Goal: Communication & Community: Answer question/provide support

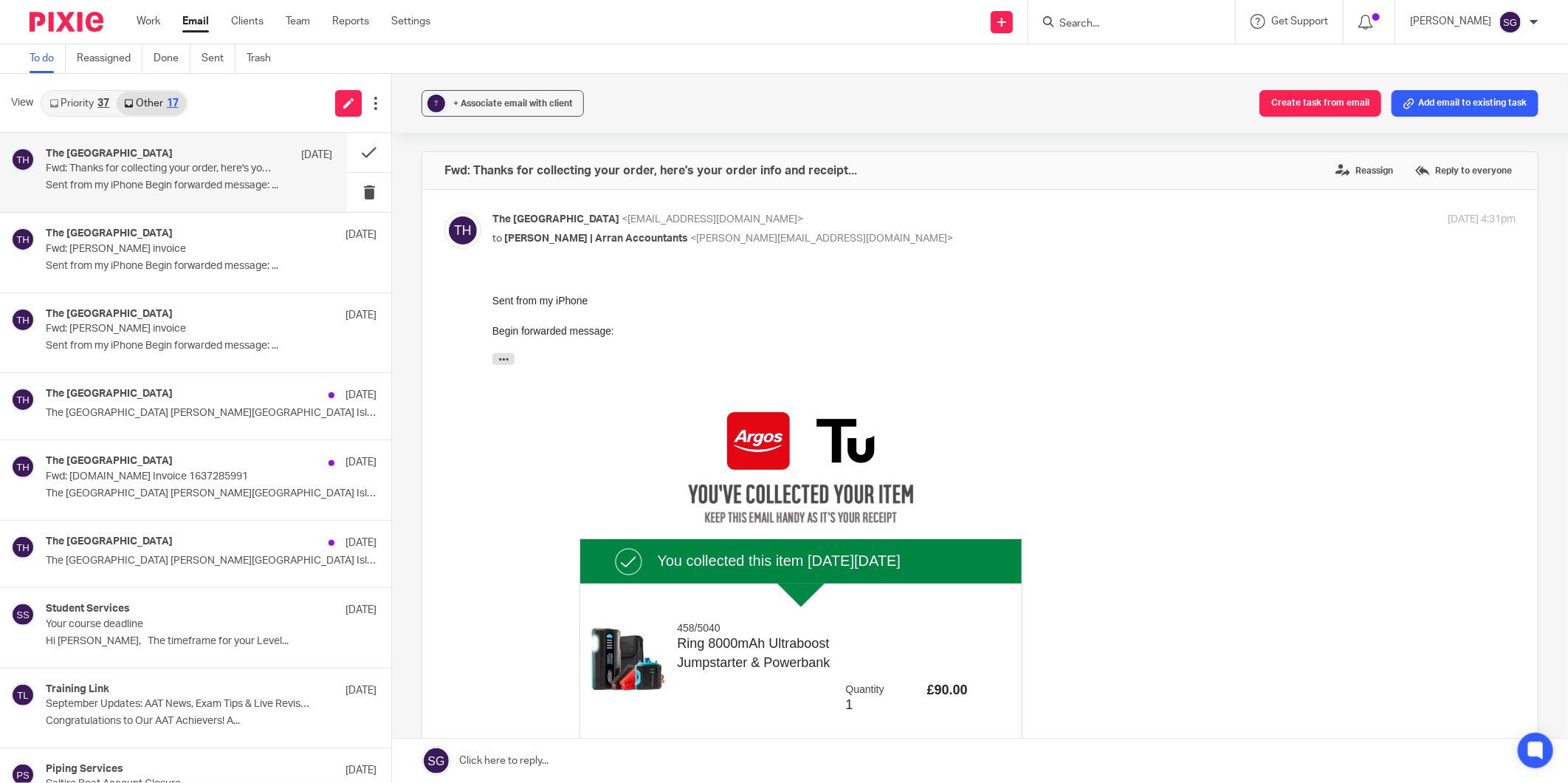
click at [1079, 20] on input "Search" at bounding box center [1124, 24] width 133 height 13
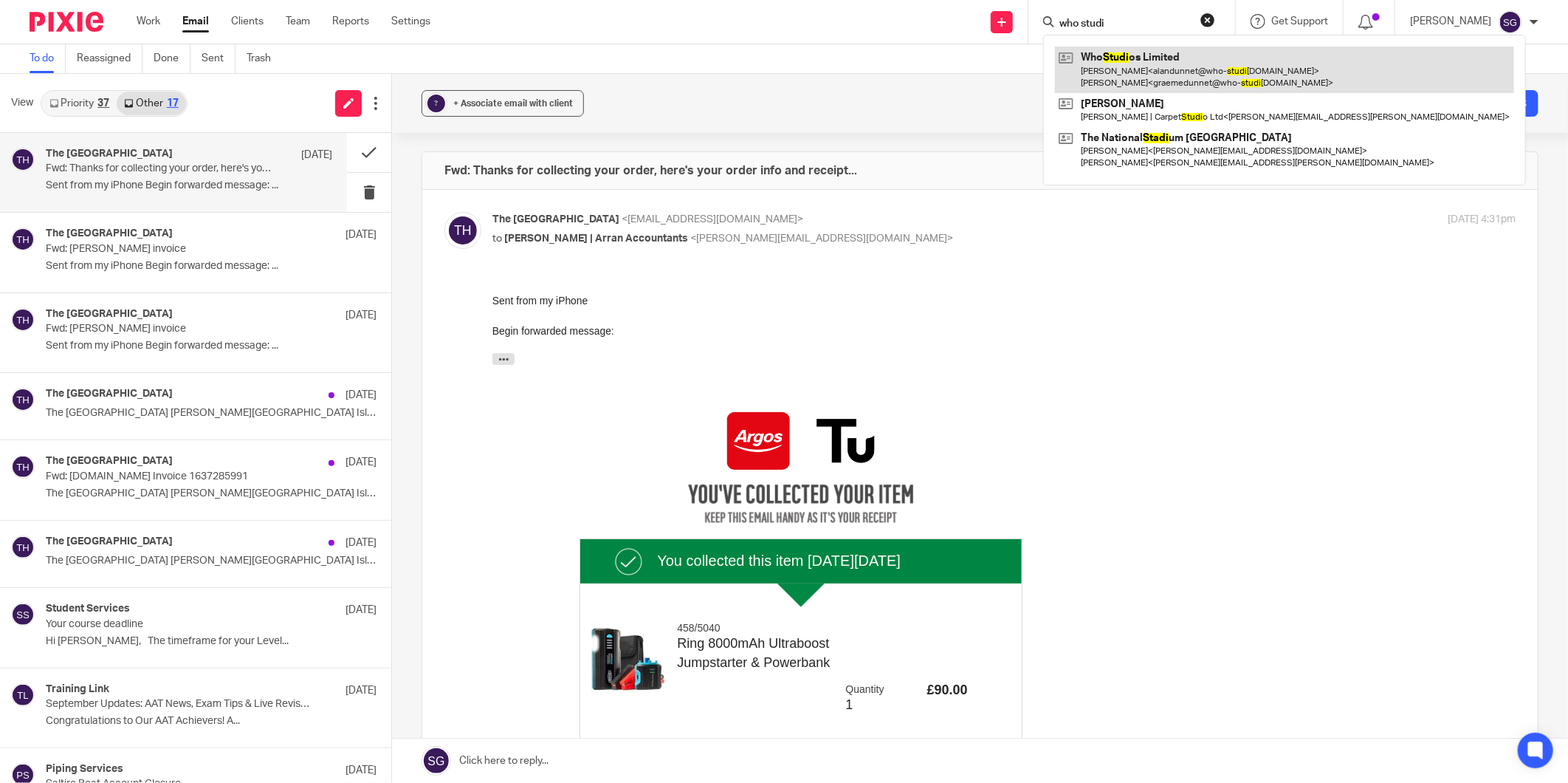
type input "who studi"
click at [1167, 76] on link at bounding box center [1284, 69] width 459 height 46
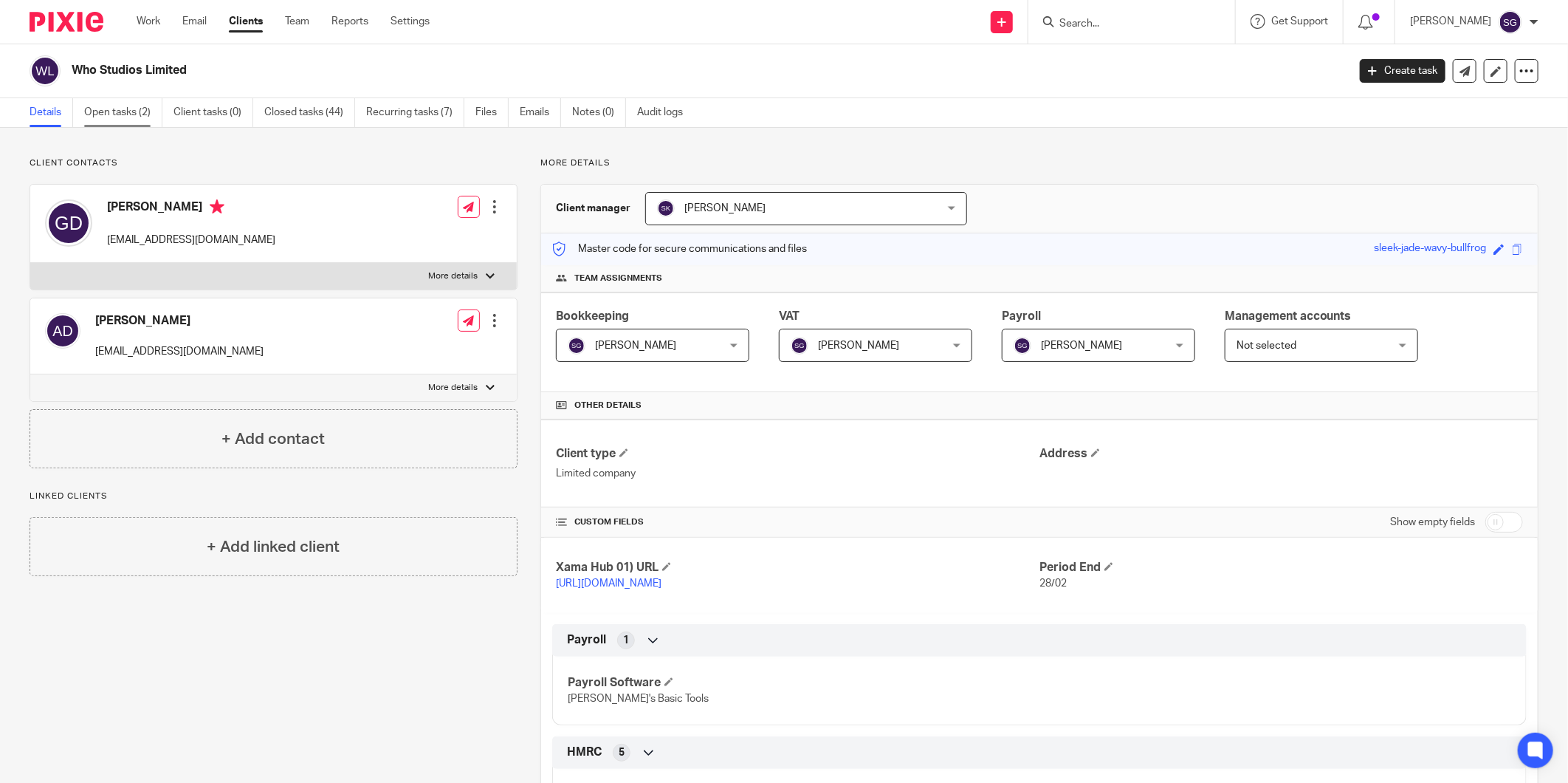
click at [121, 109] on link "Open tasks (2)" at bounding box center [123, 113] width 78 height 28
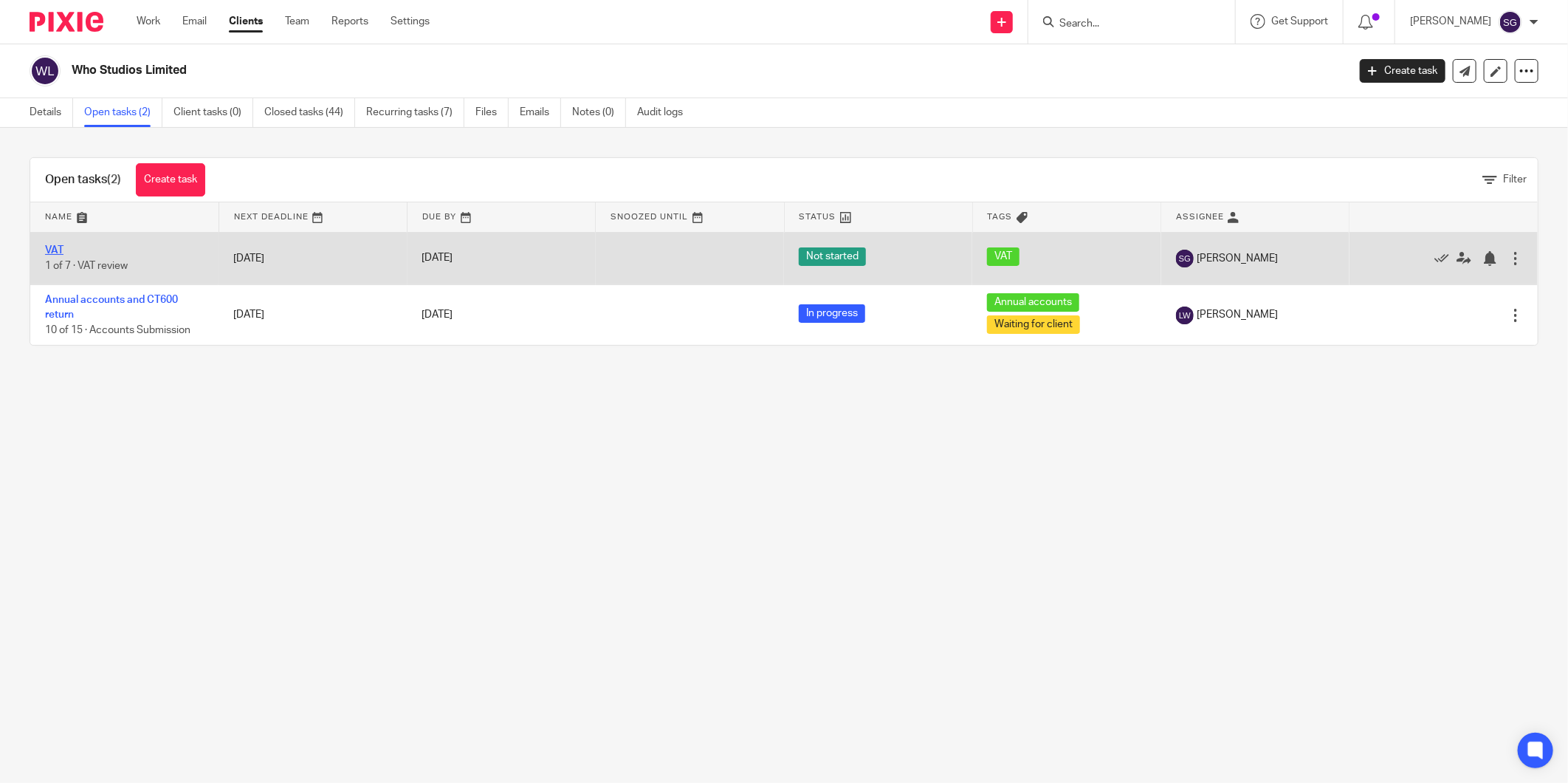
click at [53, 249] on link "VAT" at bounding box center [54, 250] width 19 height 11
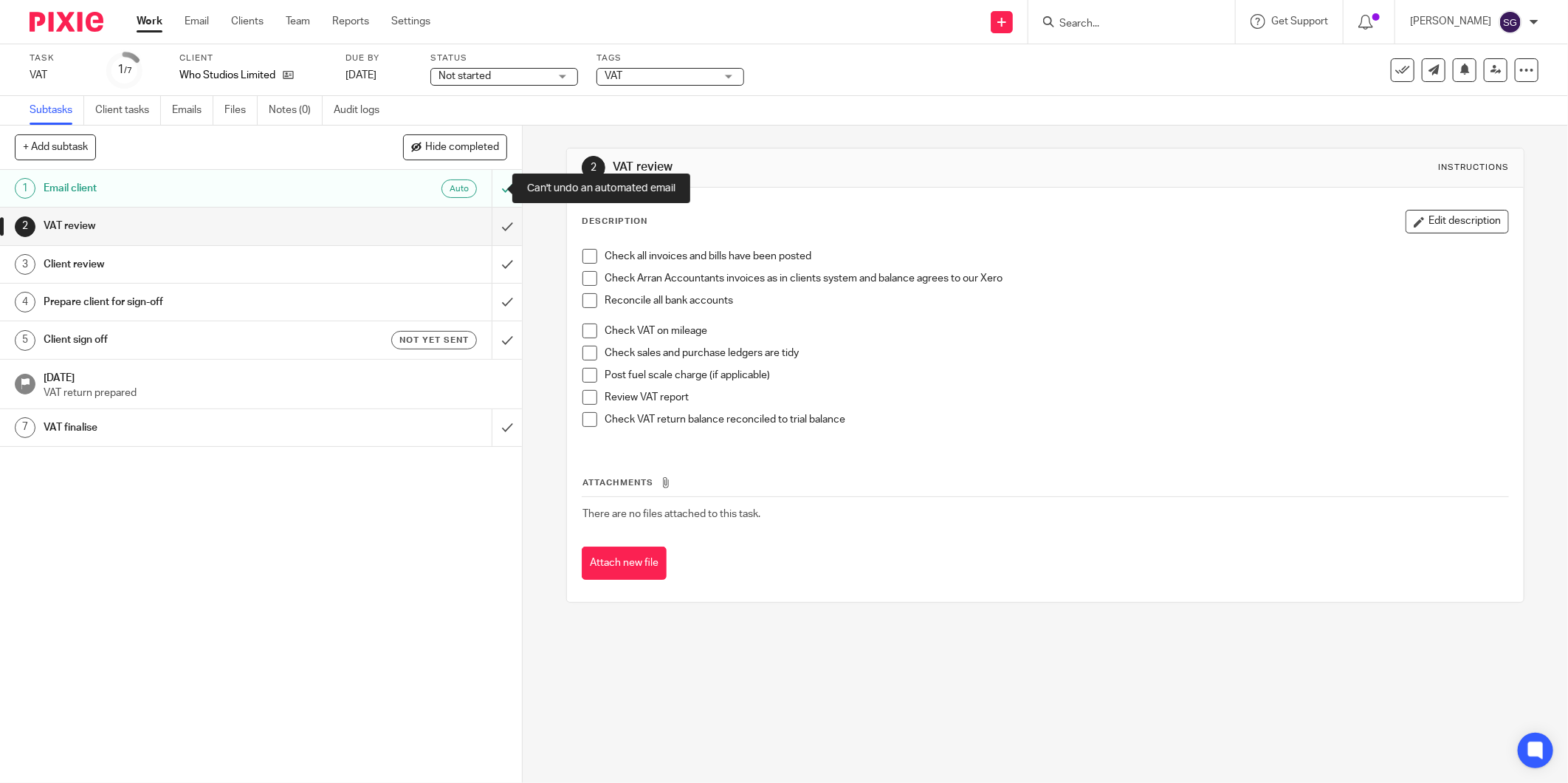
click at [492, 188] on div at bounding box center [507, 189] width 30 height 37
click at [267, 225] on h1 "VAT review" at bounding box center [188, 225] width 289 height 22
click at [490, 220] on input "submit" at bounding box center [261, 226] width 522 height 37
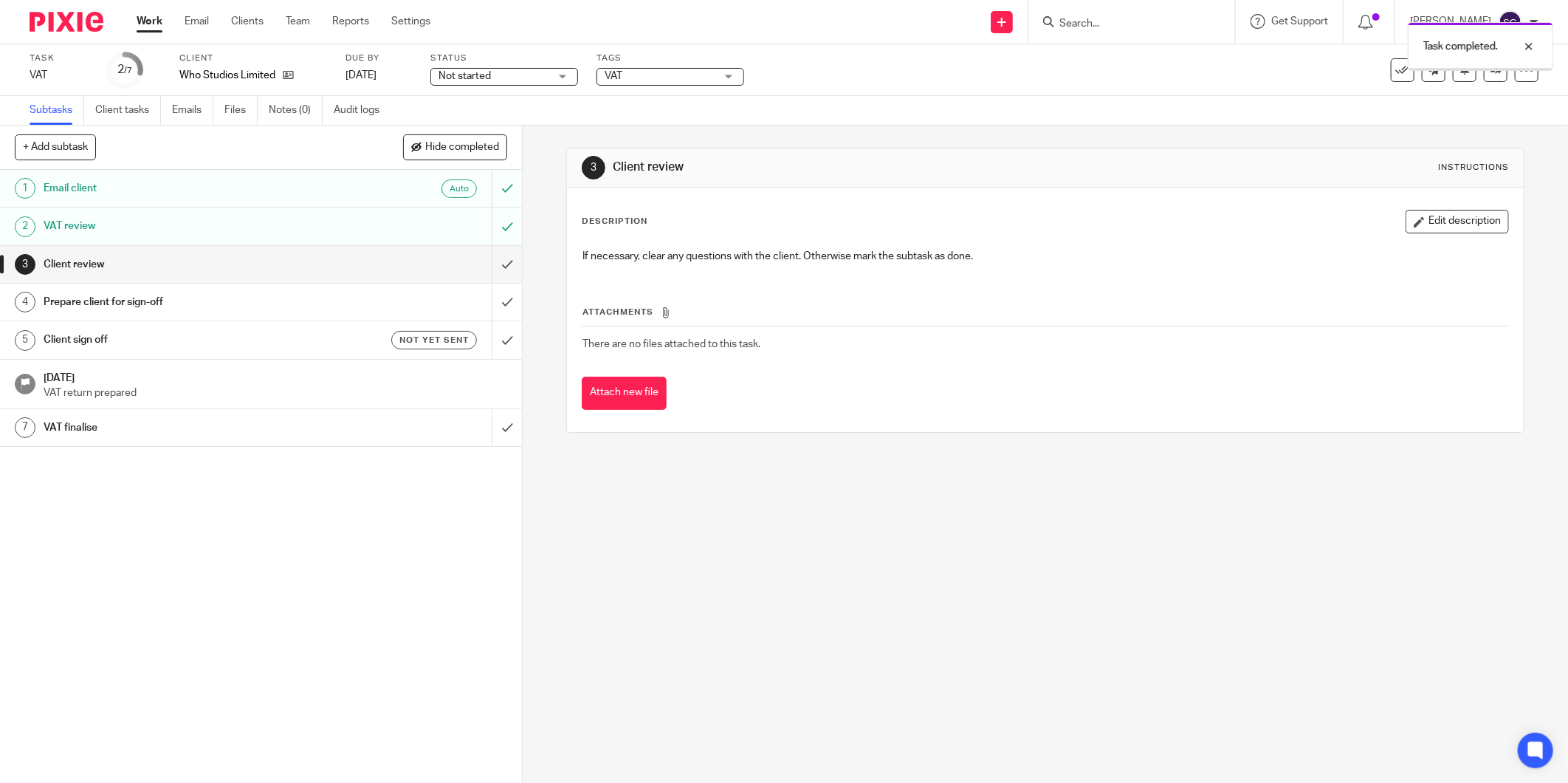
click at [269, 267] on h1 "Client review" at bounding box center [188, 264] width 289 height 22
click at [484, 256] on input "submit" at bounding box center [261, 264] width 522 height 37
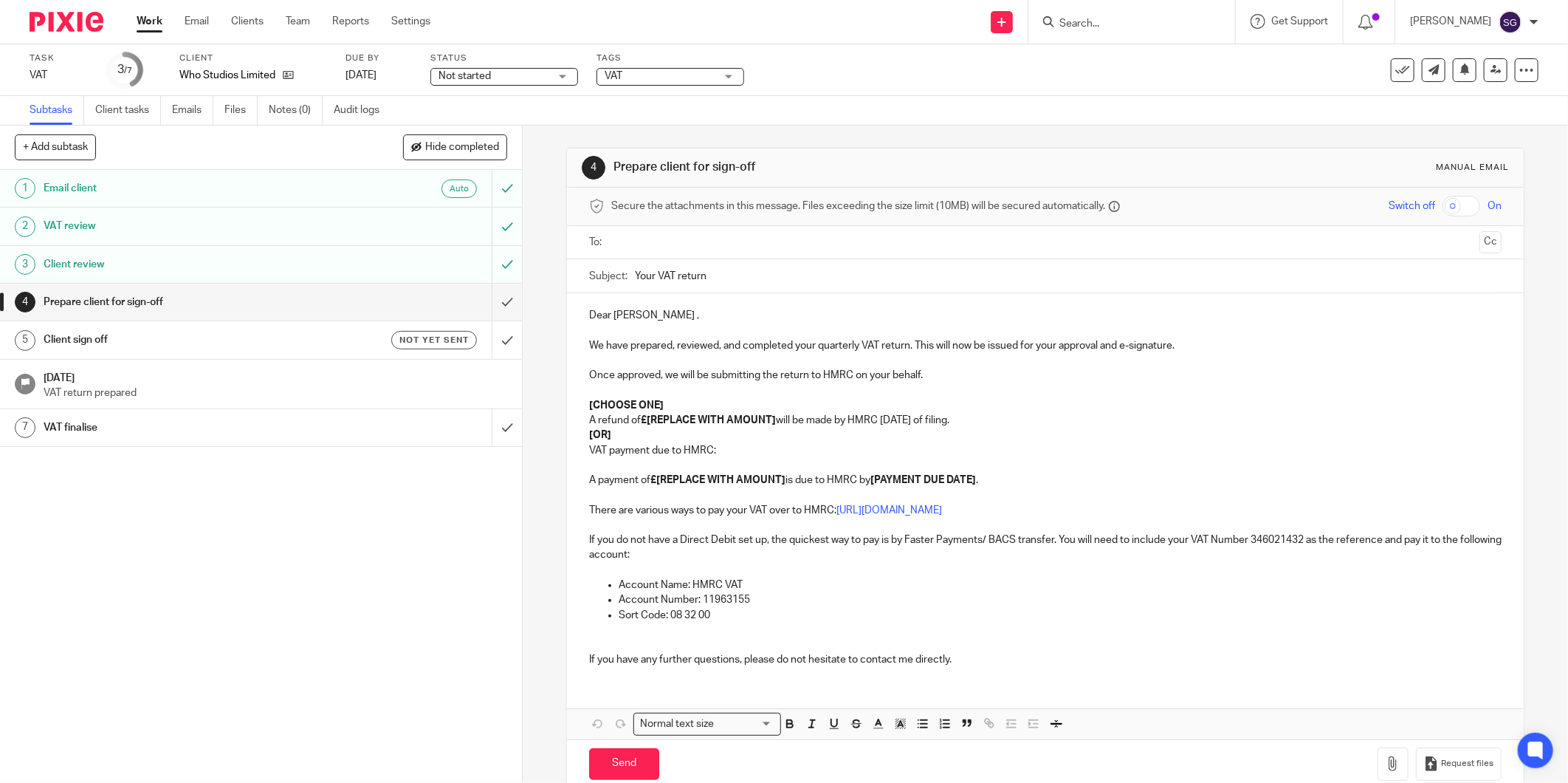
click at [143, 338] on h1 "Client sign off" at bounding box center [188, 340] width 289 height 22
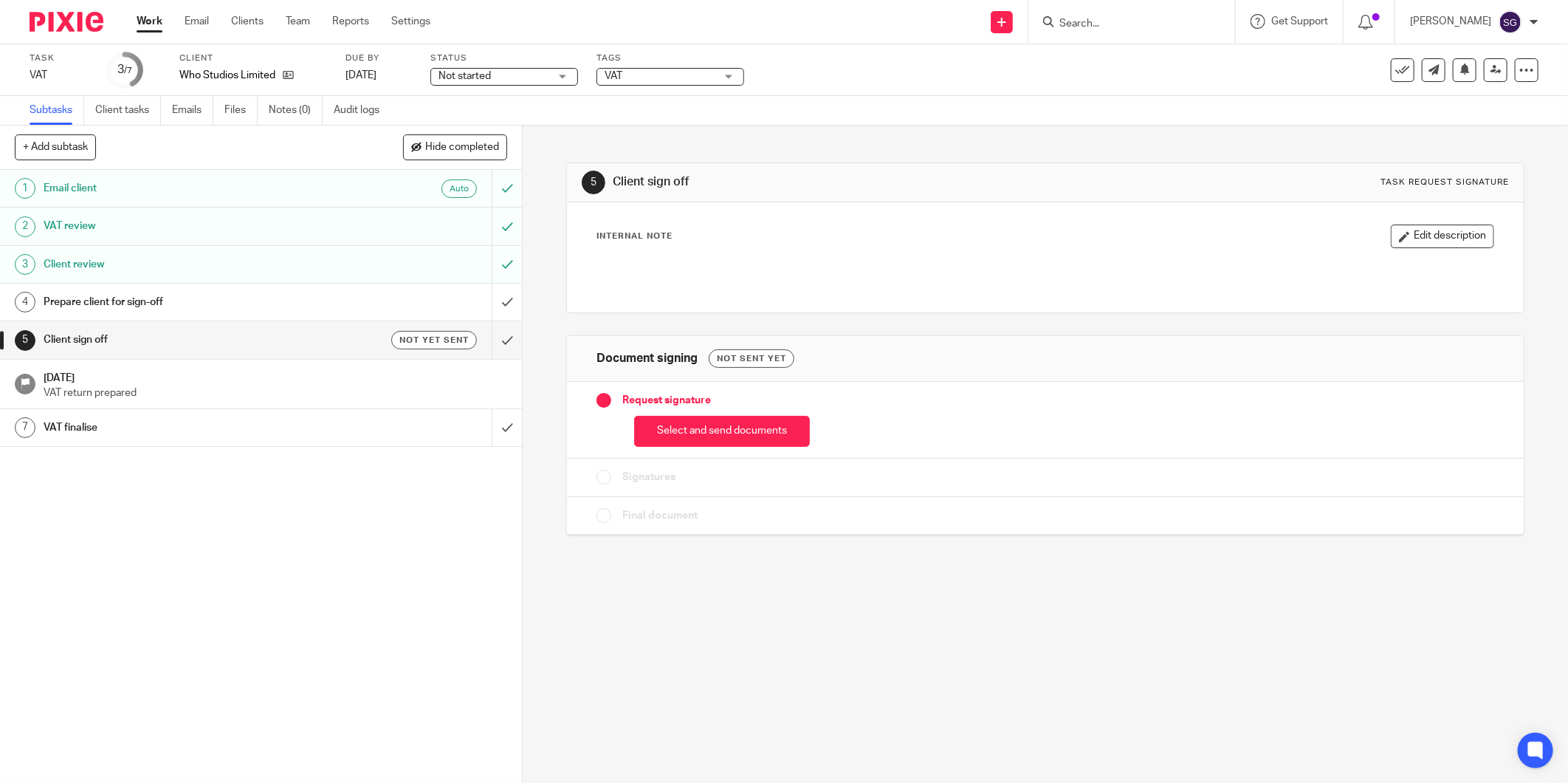
click at [170, 296] on h1 "Prepare client for sign-off" at bounding box center [188, 301] width 289 height 22
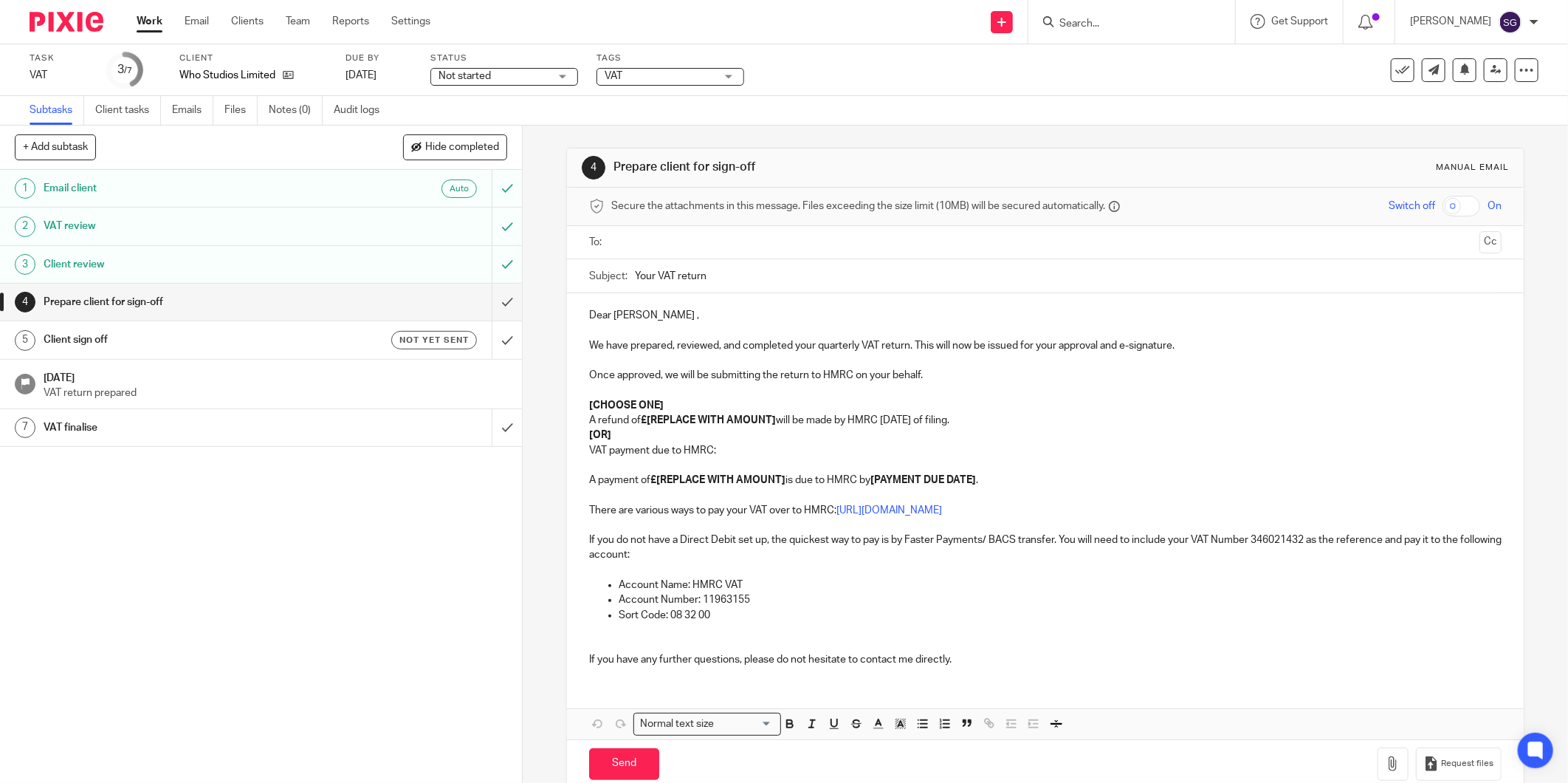
click at [632, 245] on input "text" at bounding box center [1044, 242] width 857 height 17
click at [750, 245] on input "text" at bounding box center [1105, 244] width 733 height 28
click at [1004, 421] on p "A refund of £[REPLACE WITH AMOUNT] will be made by HMRC within 6 weeks of filin…" at bounding box center [1045, 423] width 912 height 15
click at [238, 341] on h1 "Client sign off" at bounding box center [188, 340] width 289 height 22
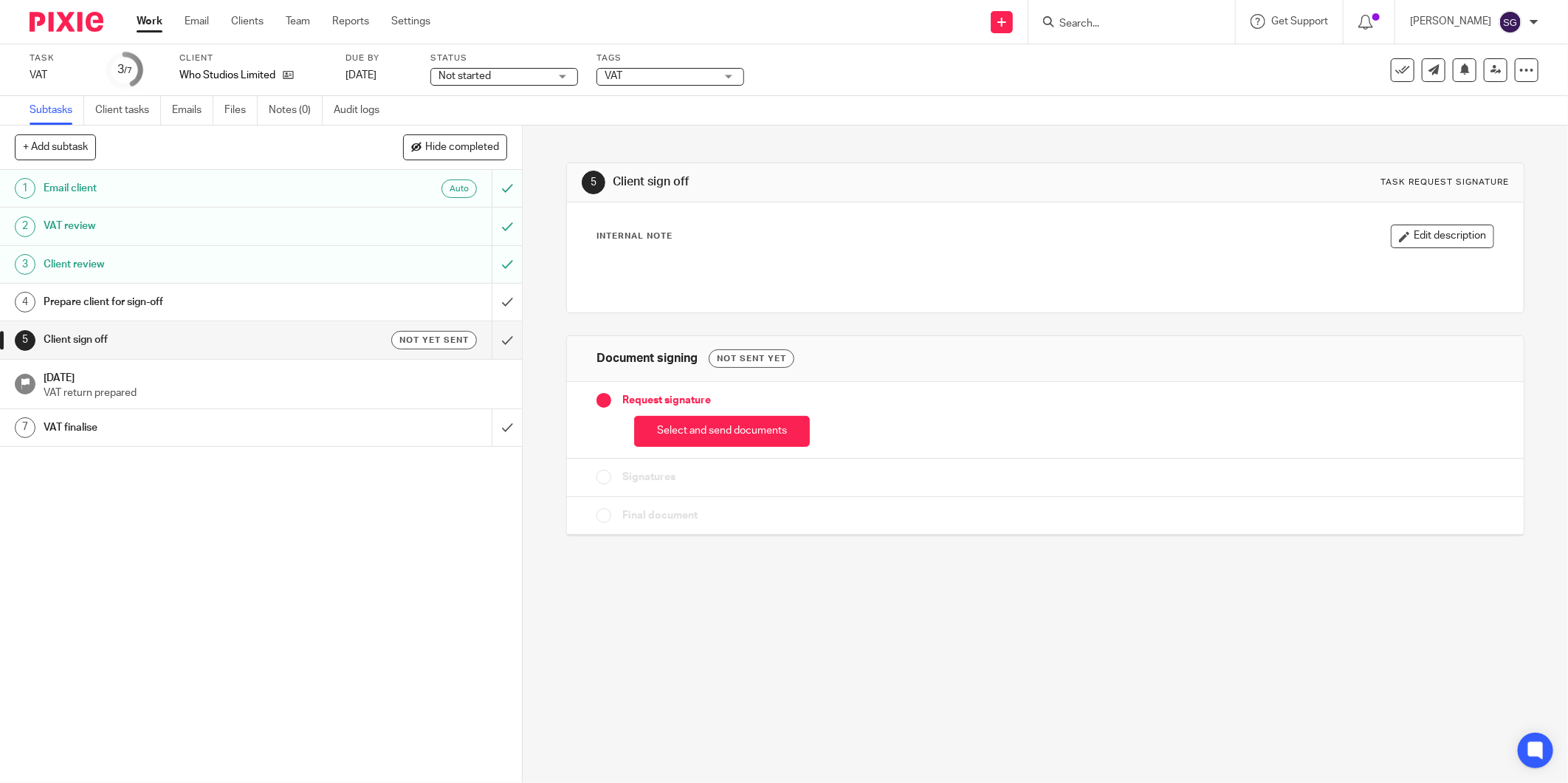
click at [197, 303] on h1 "Prepare client for sign-off" at bounding box center [188, 301] width 289 height 22
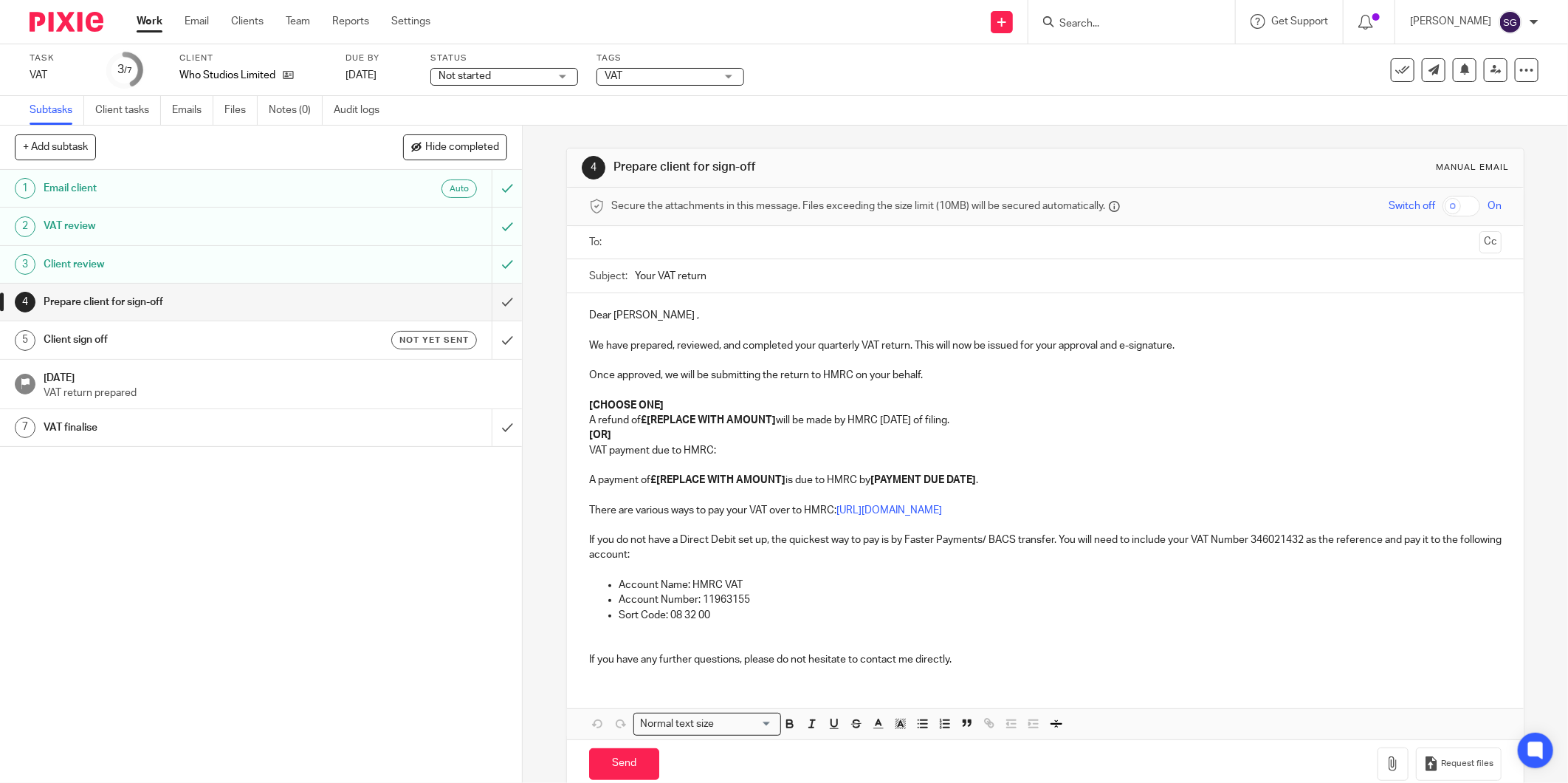
click at [690, 248] on input "text" at bounding box center [1044, 242] width 857 height 17
click at [778, 254] on input "text" at bounding box center [1105, 244] width 733 height 28
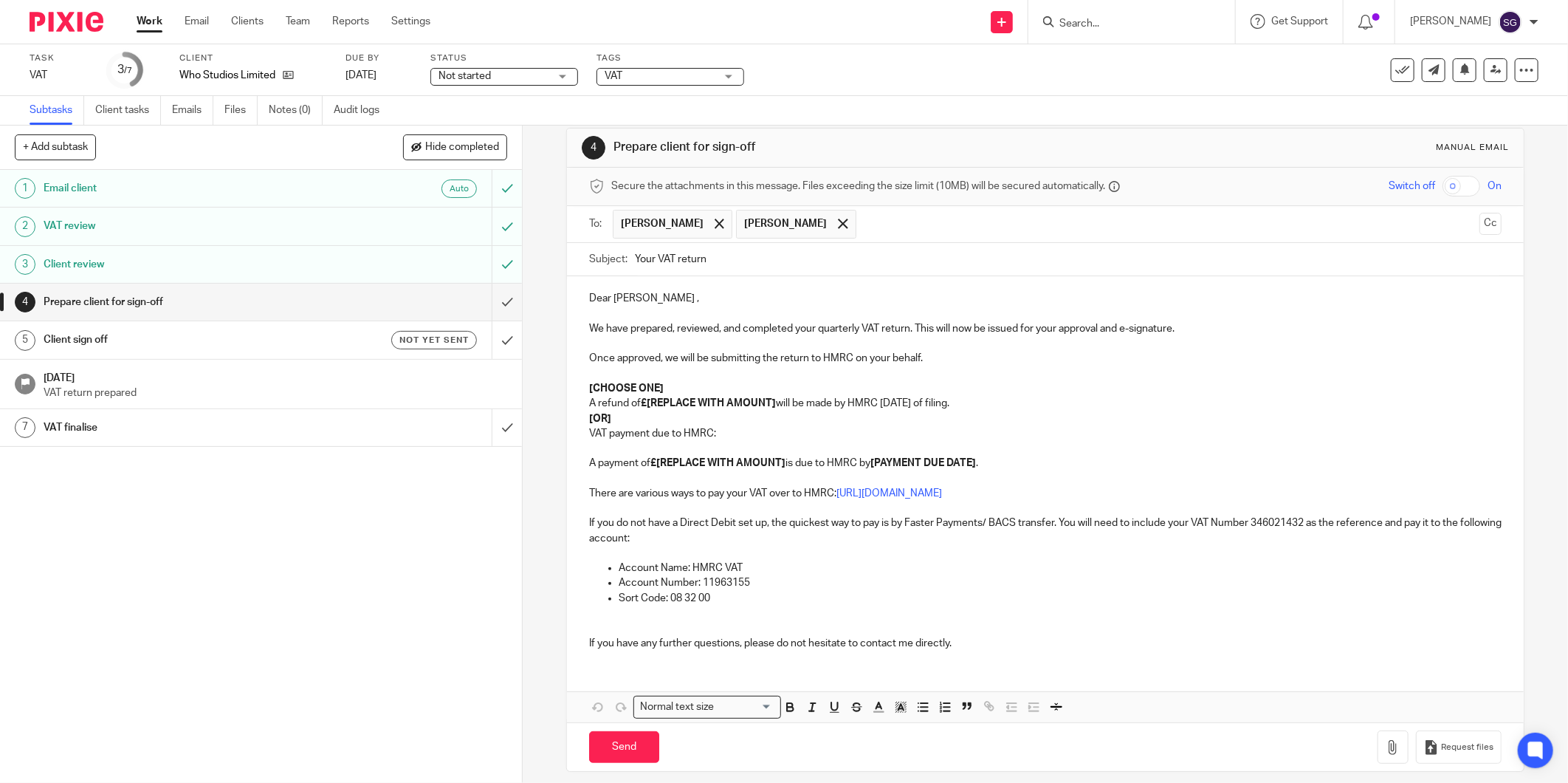
scroll to position [32, 0]
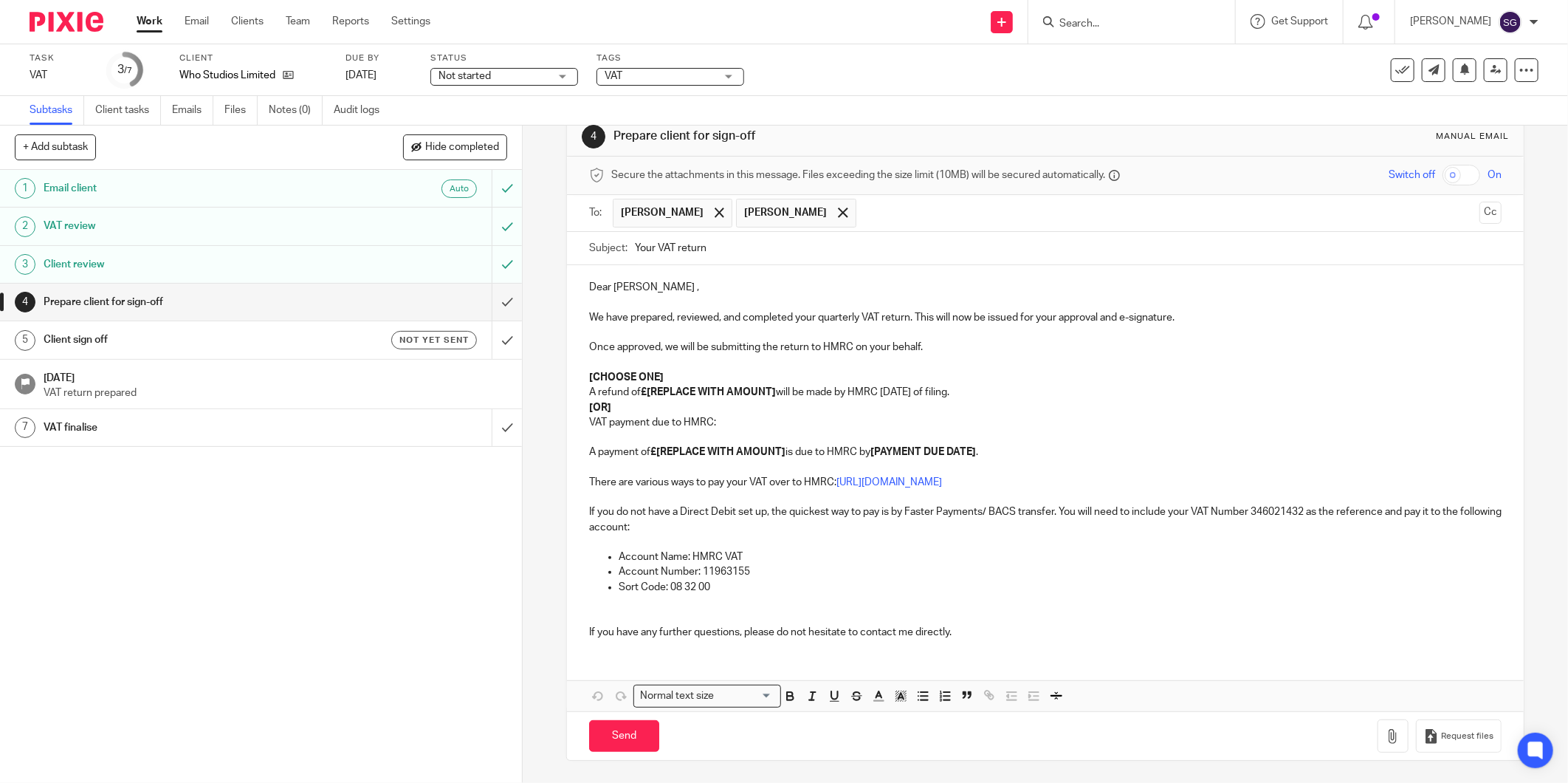
drag, startPoint x: 957, startPoint y: 629, endPoint x: 946, endPoint y: 632, distance: 11.4
click at [956, 630] on p "If you have any further questions, please do not hesitate to contact me directl…" at bounding box center [1045, 631] width 912 height 15
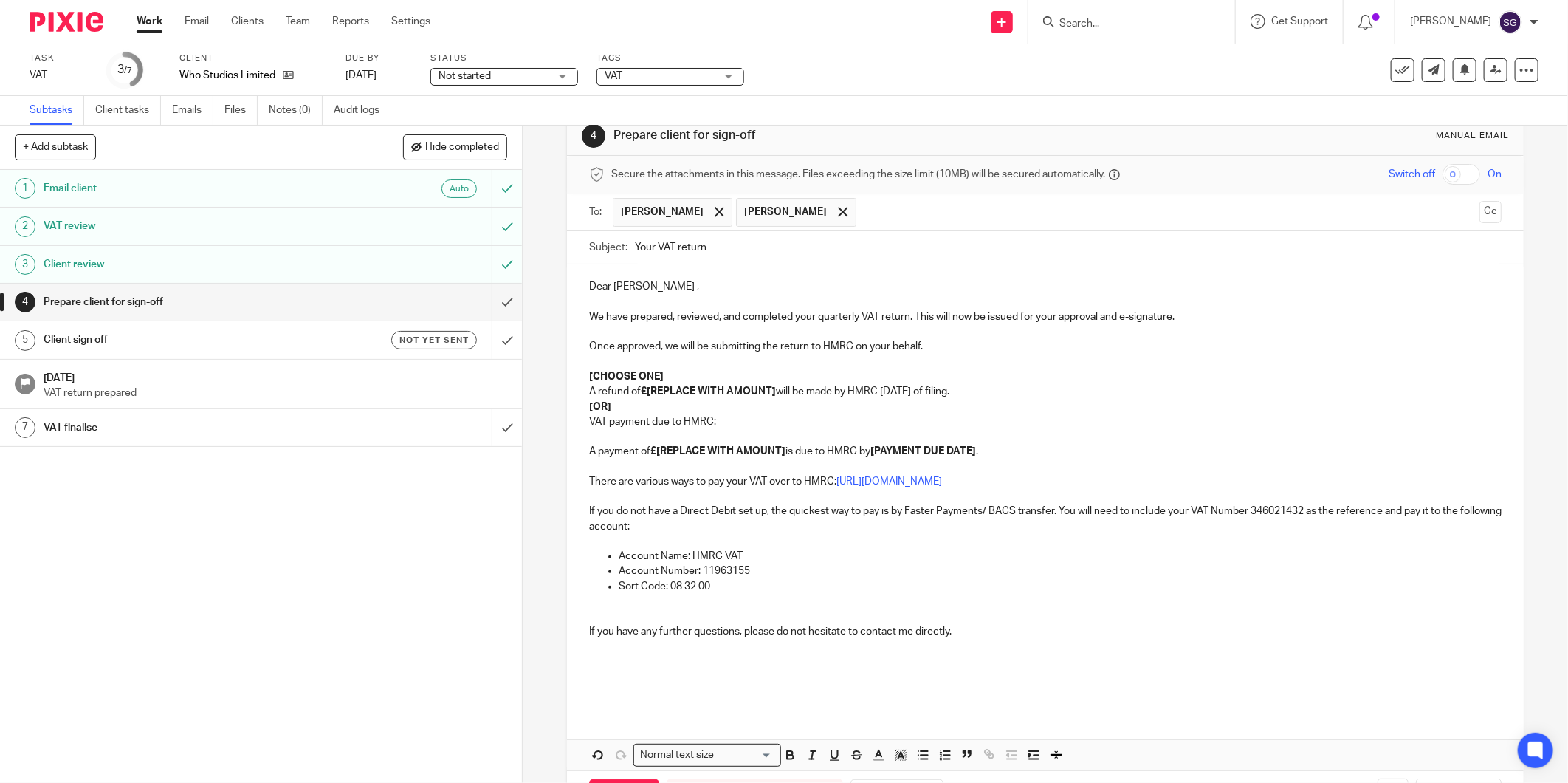
scroll to position [91, 0]
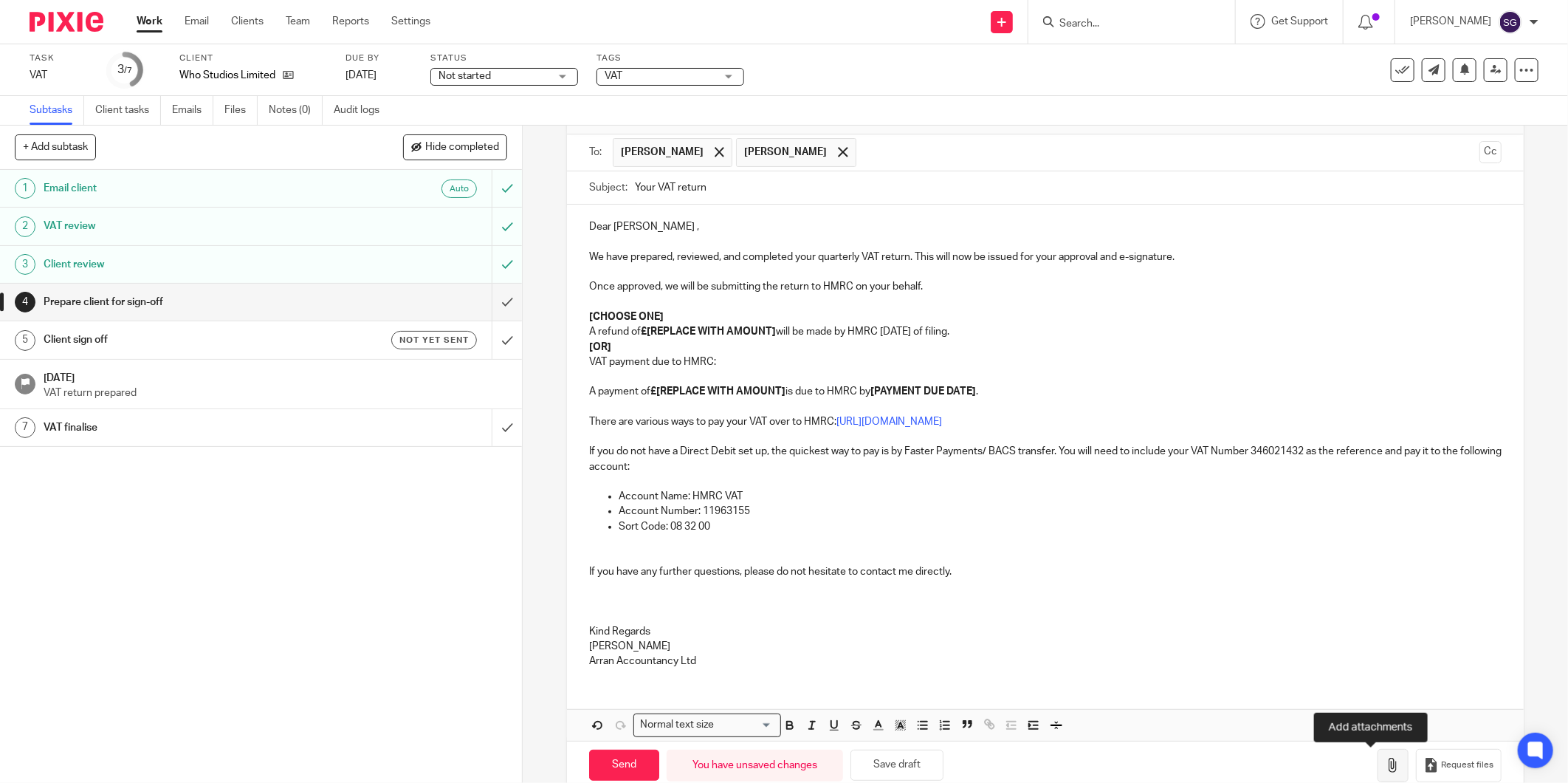
click at [1385, 766] on icon "button" at bounding box center [1392, 764] width 15 height 15
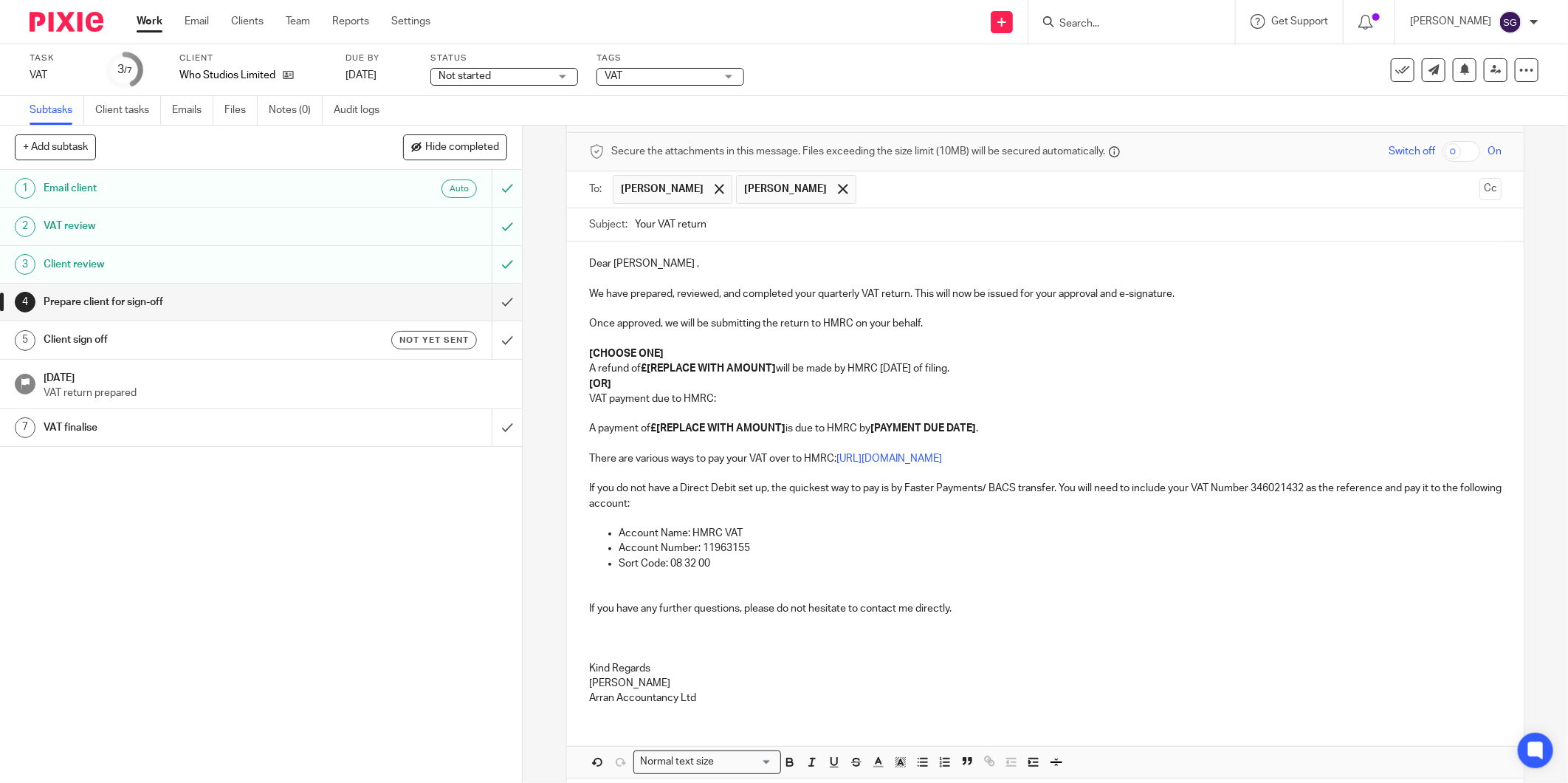
scroll to position [121, 0]
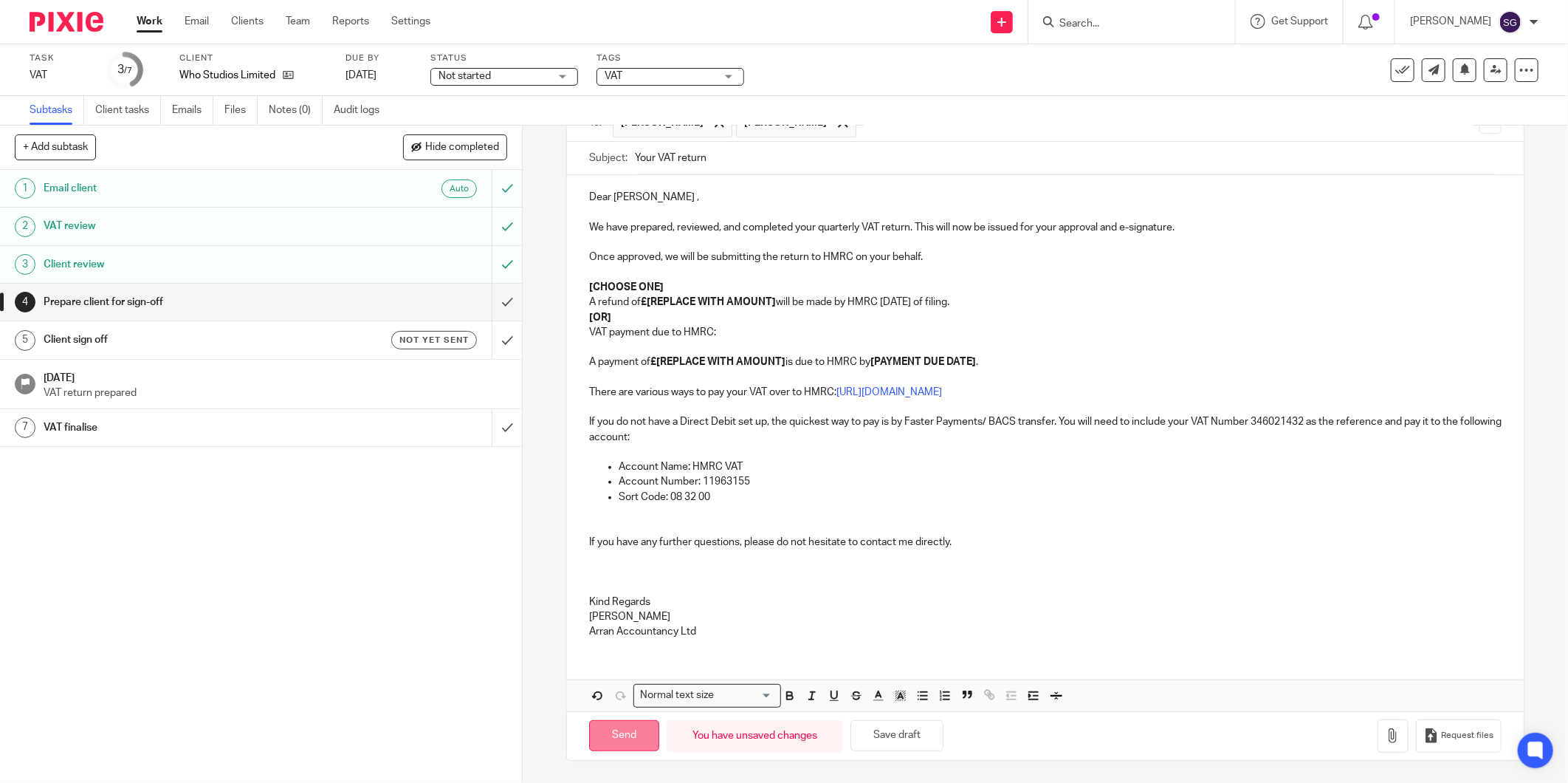
click at [616, 733] on input "Send" at bounding box center [624, 736] width 70 height 32
type input "Sent"
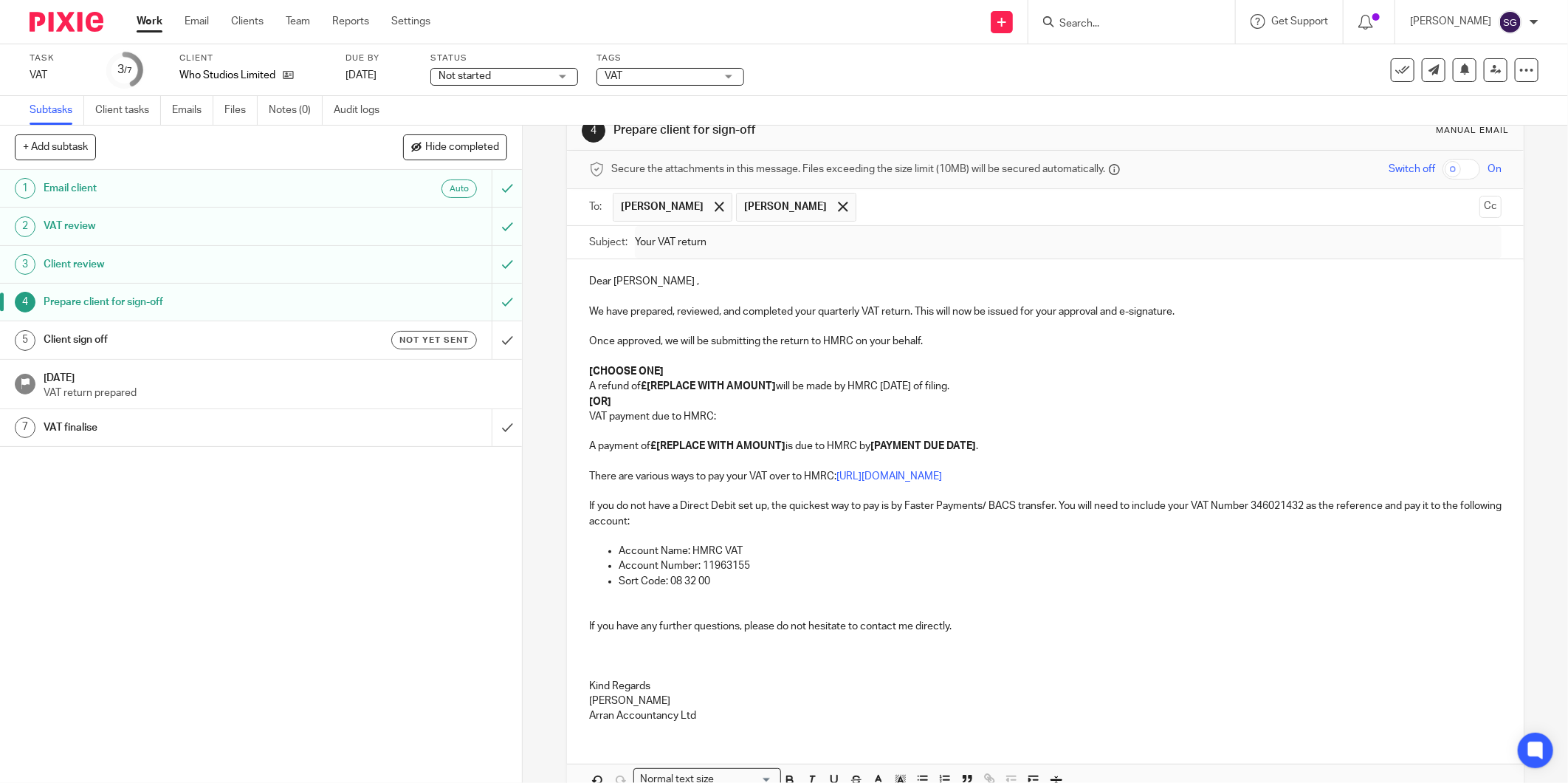
scroll to position [0, 0]
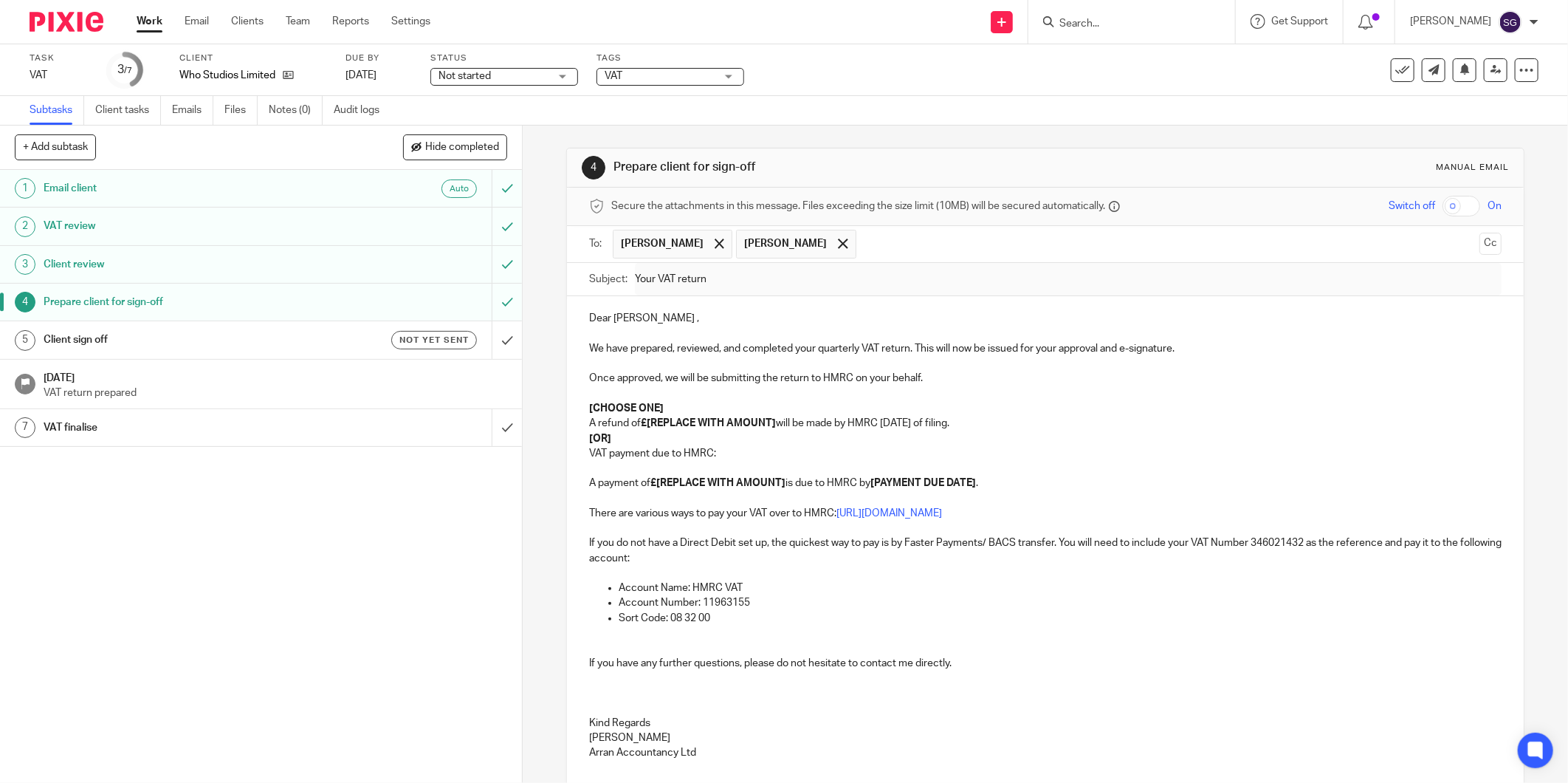
click at [180, 335] on h1 "Client sign off" at bounding box center [188, 340] width 289 height 22
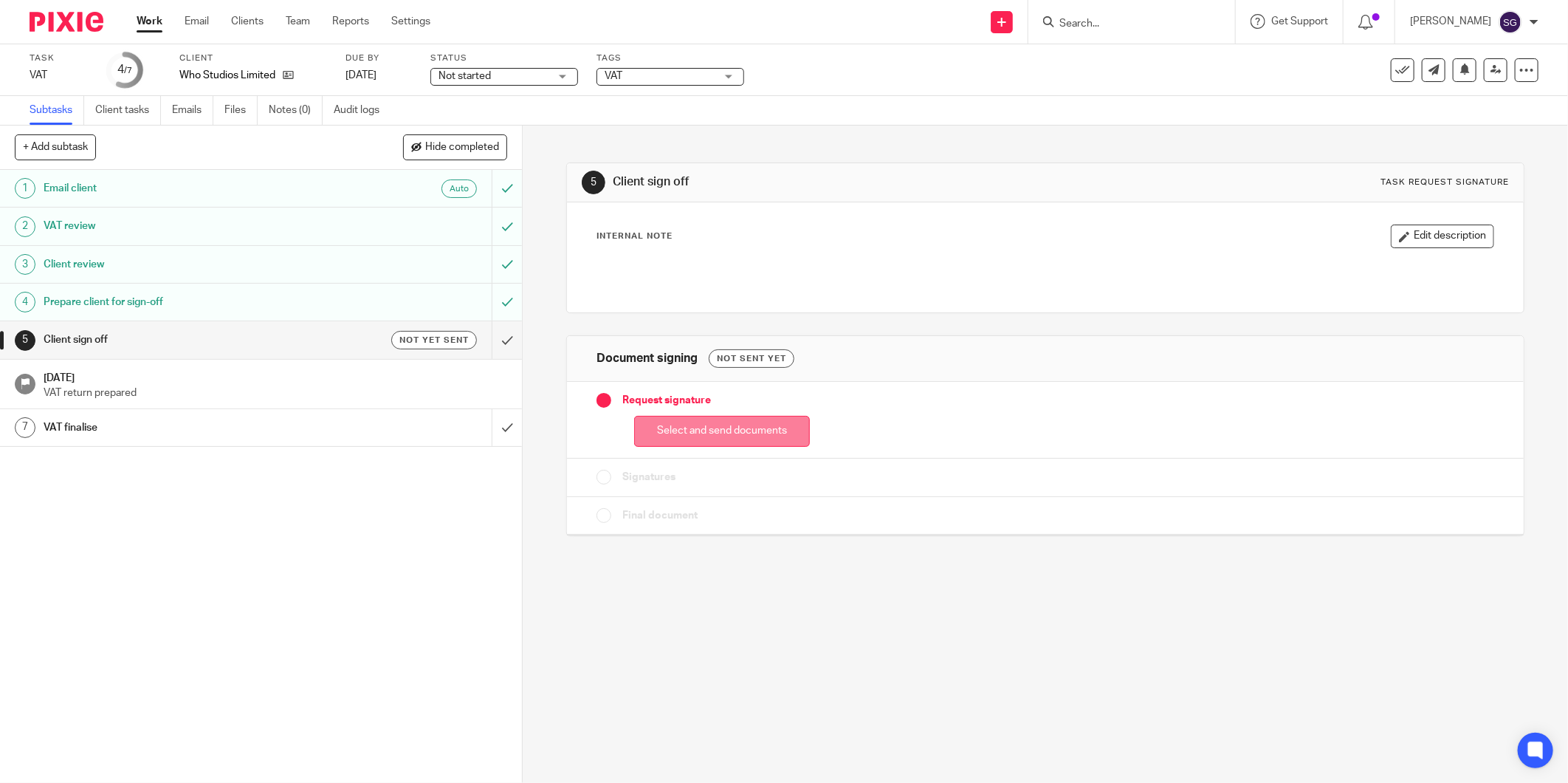
click at [745, 436] on button "Select and send documents" at bounding box center [722, 432] width 176 height 32
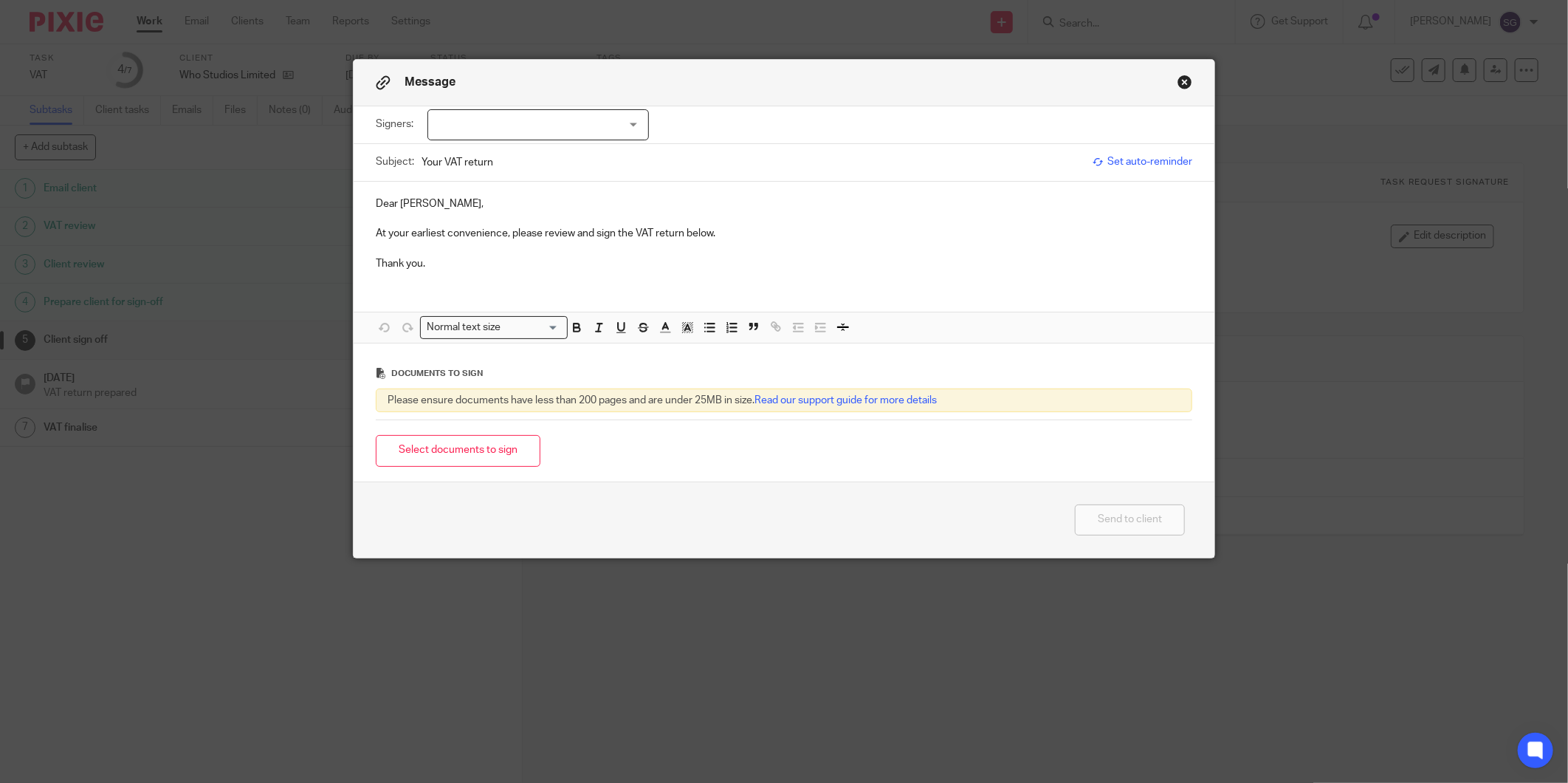
click at [533, 111] on div at bounding box center [538, 124] width 222 height 31
click at [530, 148] on li "[PERSON_NAME]" at bounding box center [532, 155] width 220 height 30
checkbox input "true"
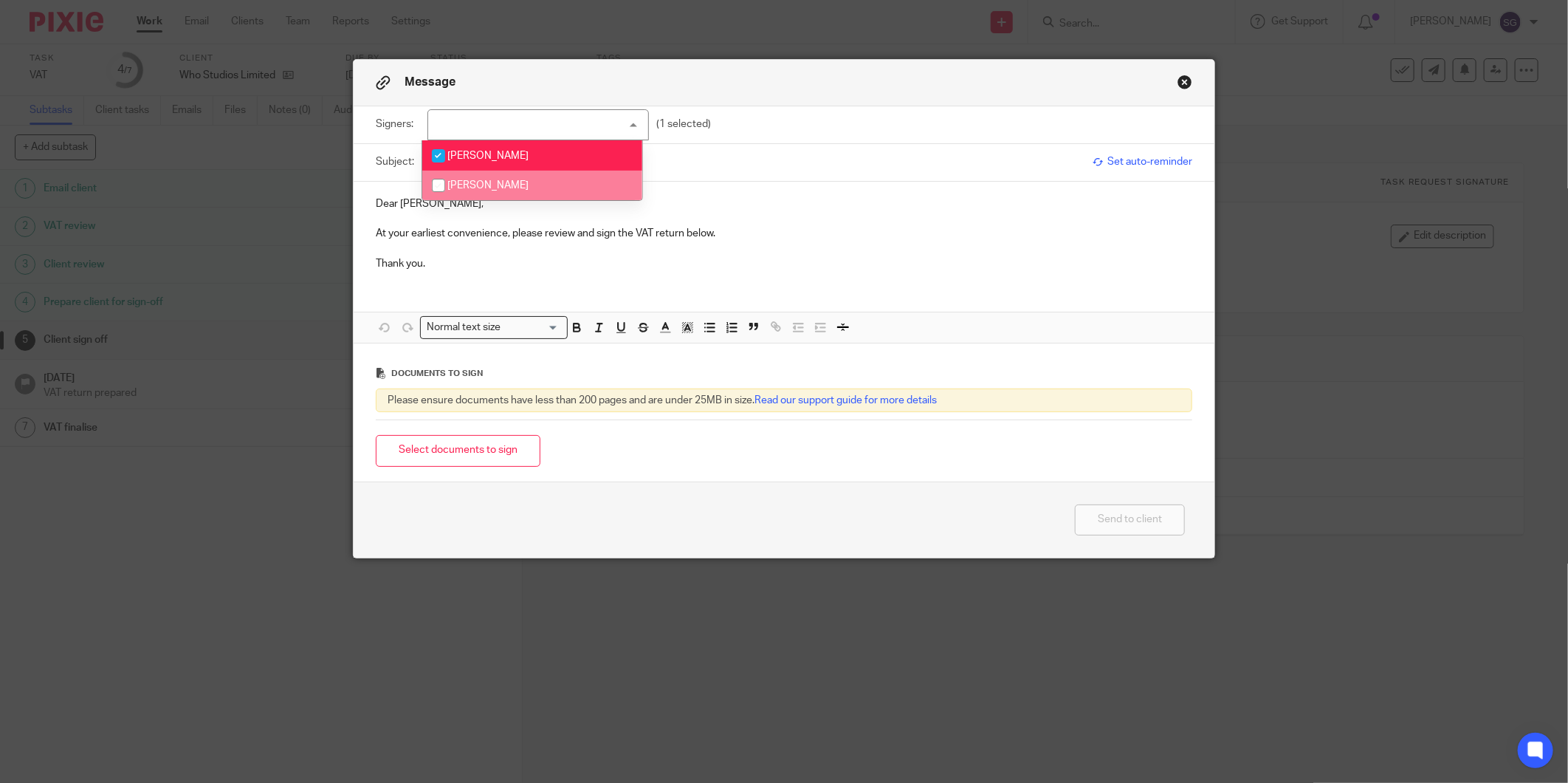
click at [441, 183] on input "checkbox" at bounding box center [439, 185] width 28 height 28
checkbox input "true"
click at [856, 193] on div "Dear Graeme, At your earliest convenience, please review and sign the VAT retur…" at bounding box center [784, 231] width 861 height 100
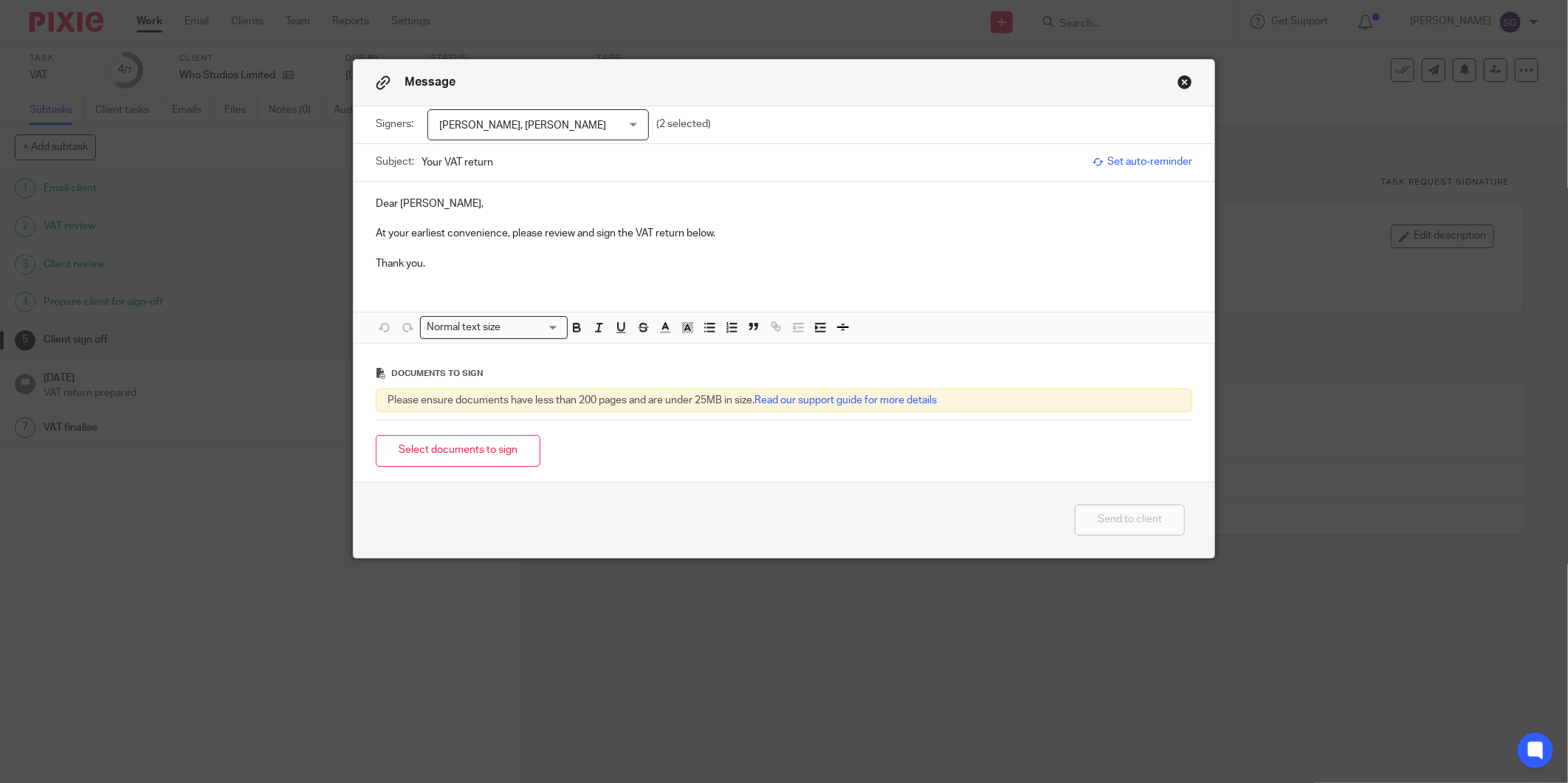
click at [492, 260] on p "Thank you." at bounding box center [784, 263] width 816 height 15
click at [443, 455] on button "Select documents to sign" at bounding box center [458, 450] width 165 height 32
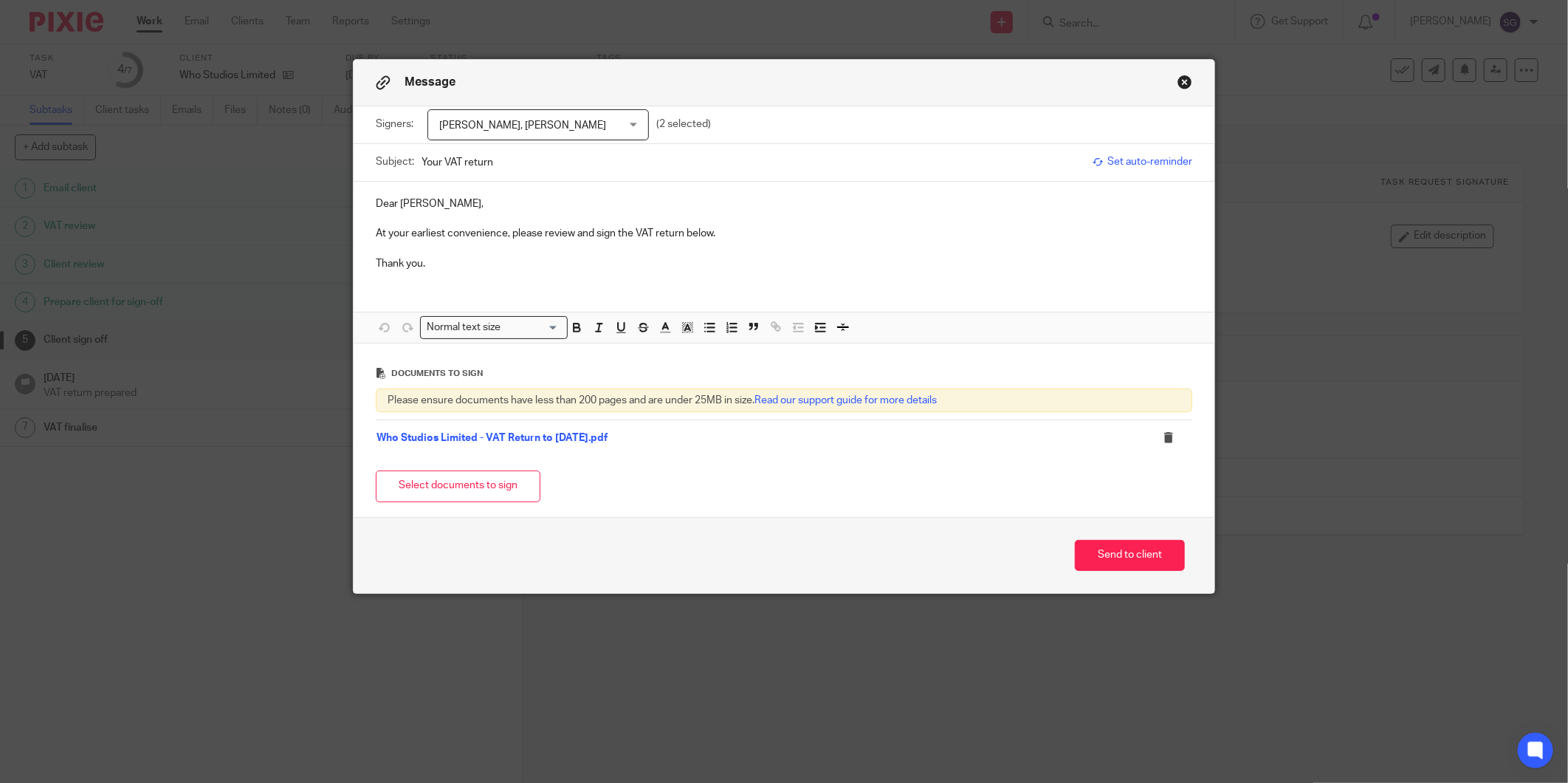
click at [455, 263] on p "Thank you." at bounding box center [784, 263] width 816 height 15
click at [438, 207] on p "Dear Graeme," at bounding box center [784, 204] width 816 height 15
click at [447, 260] on p "Thank you." at bounding box center [784, 263] width 816 height 15
click at [1119, 558] on button "Send to client" at bounding box center [1129, 556] width 110 height 32
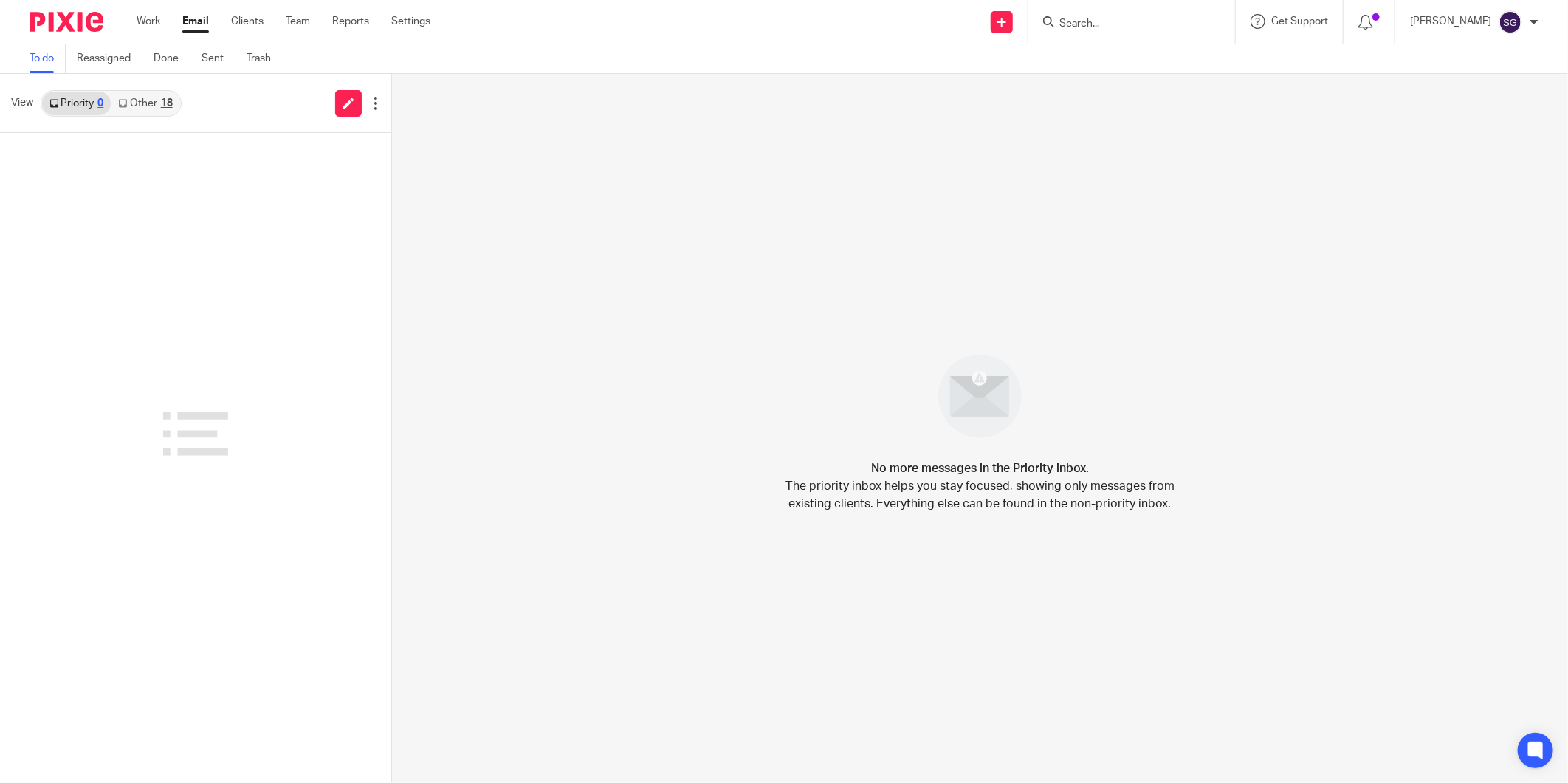
click at [1110, 24] on input "Search" at bounding box center [1124, 24] width 133 height 13
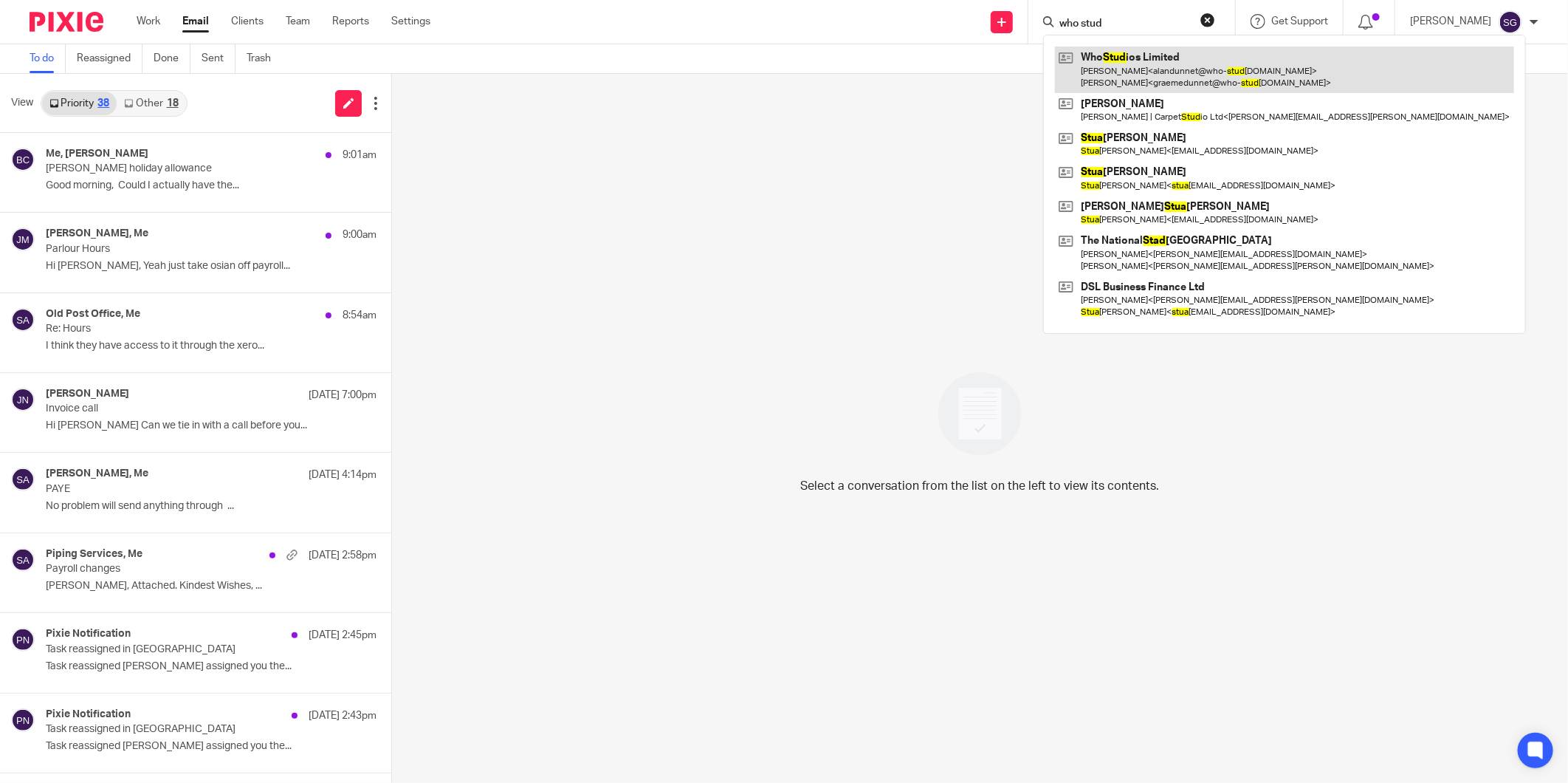
type input "who stud"
click at [1186, 63] on link at bounding box center [1284, 69] width 459 height 46
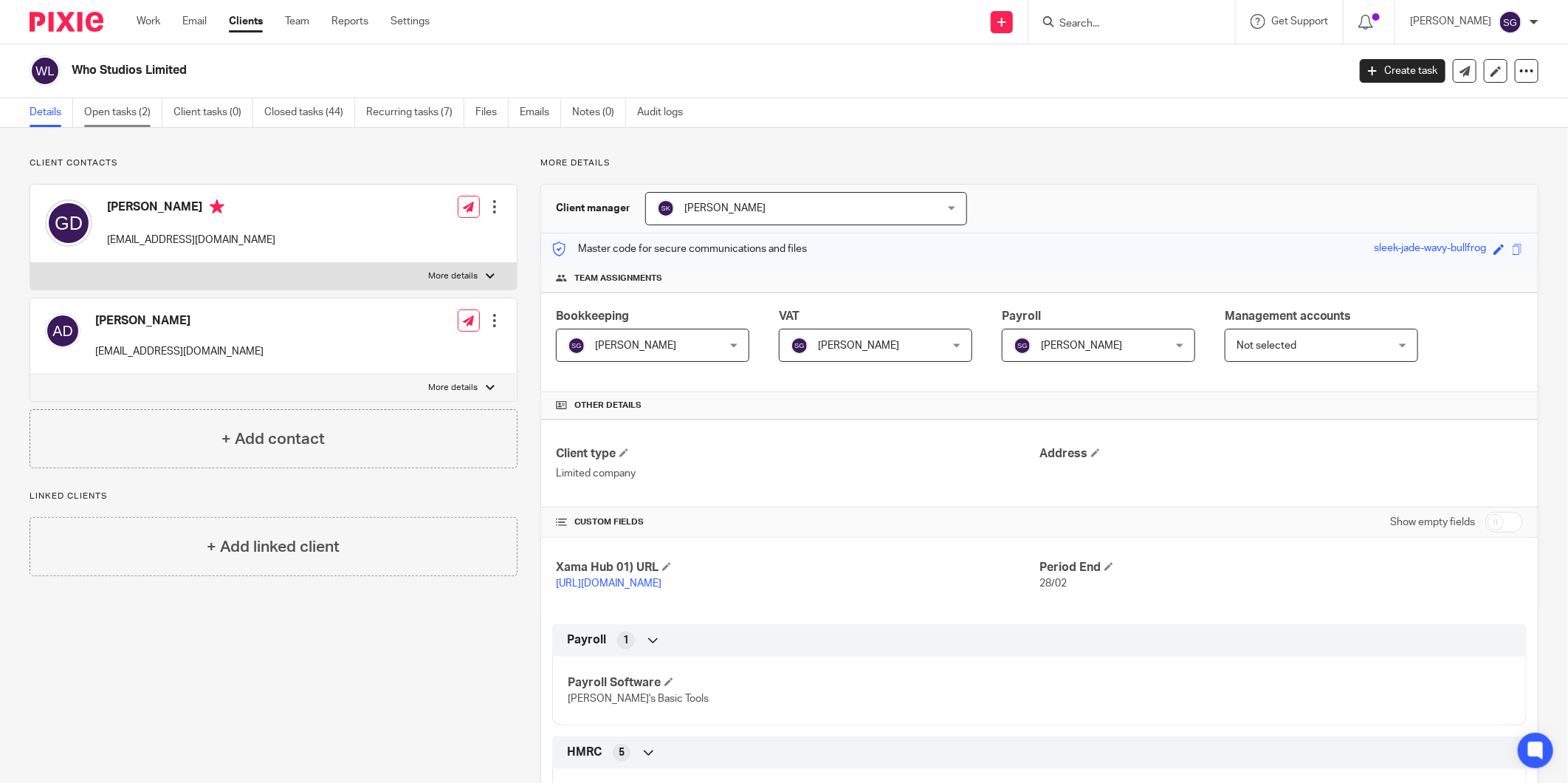
click at [114, 106] on link "Open tasks (2)" at bounding box center [123, 113] width 78 height 28
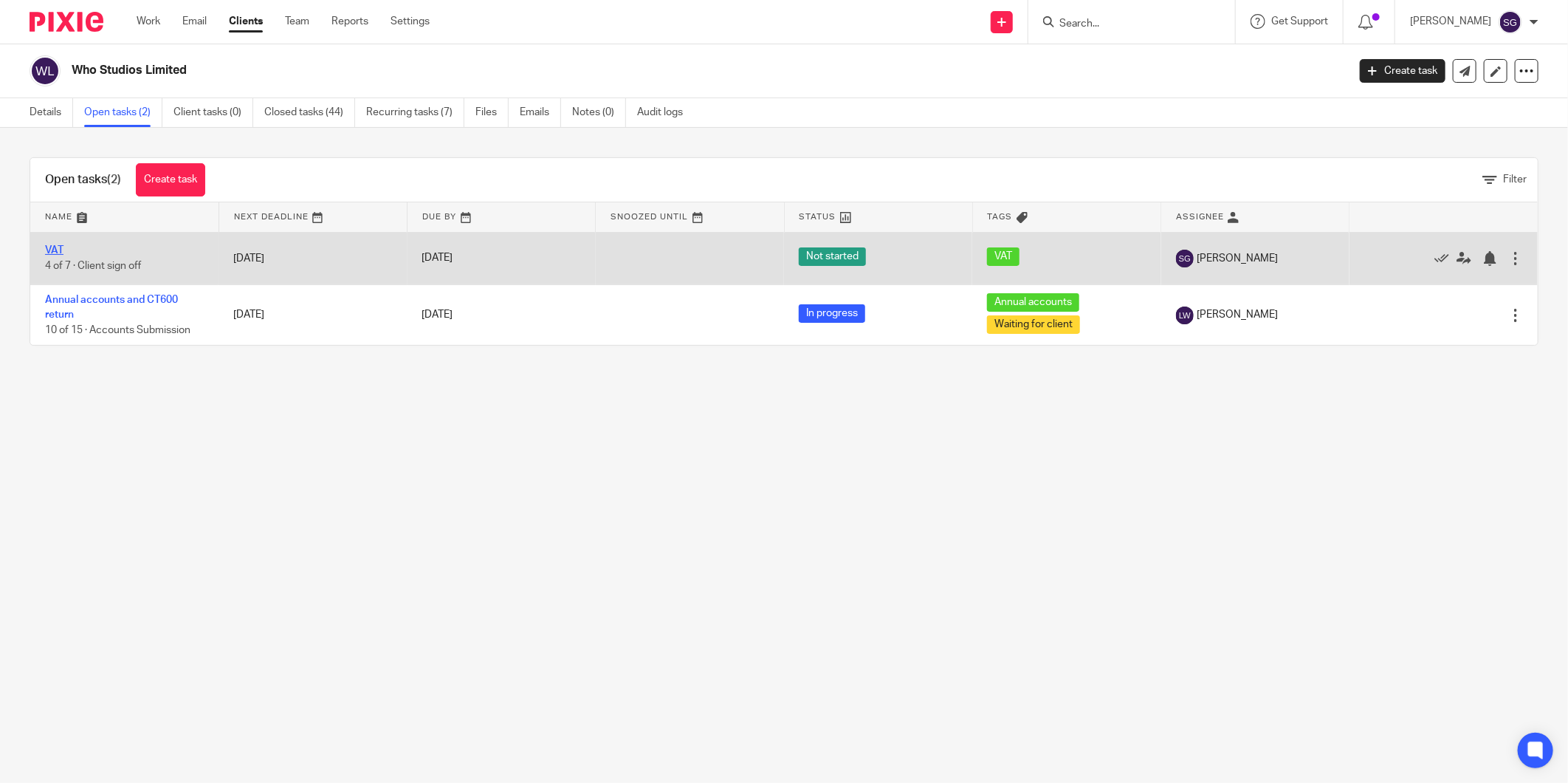
click at [55, 252] on link "VAT" at bounding box center [54, 250] width 19 height 11
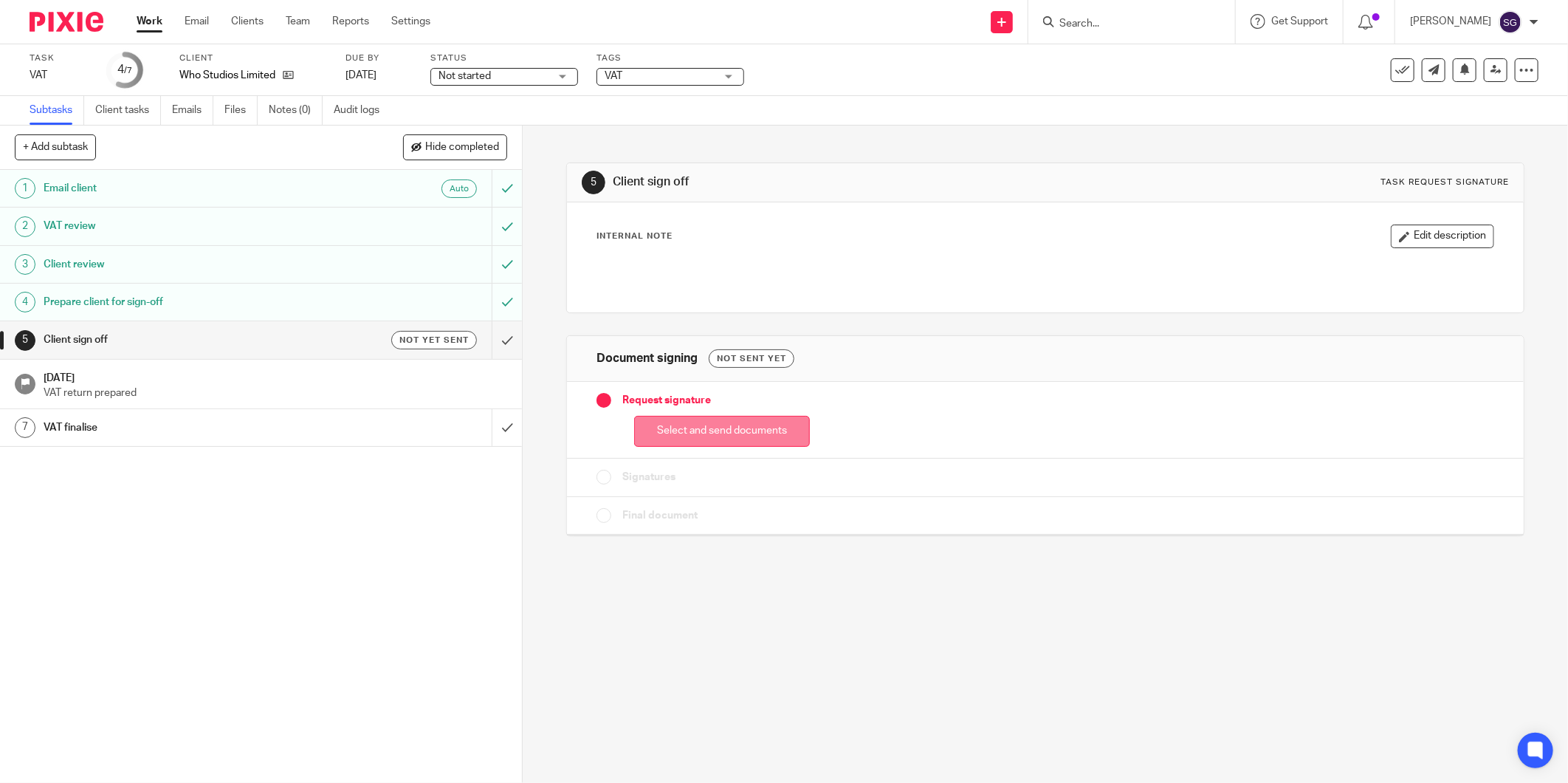
click at [711, 432] on button "Select and send documents" at bounding box center [722, 432] width 176 height 32
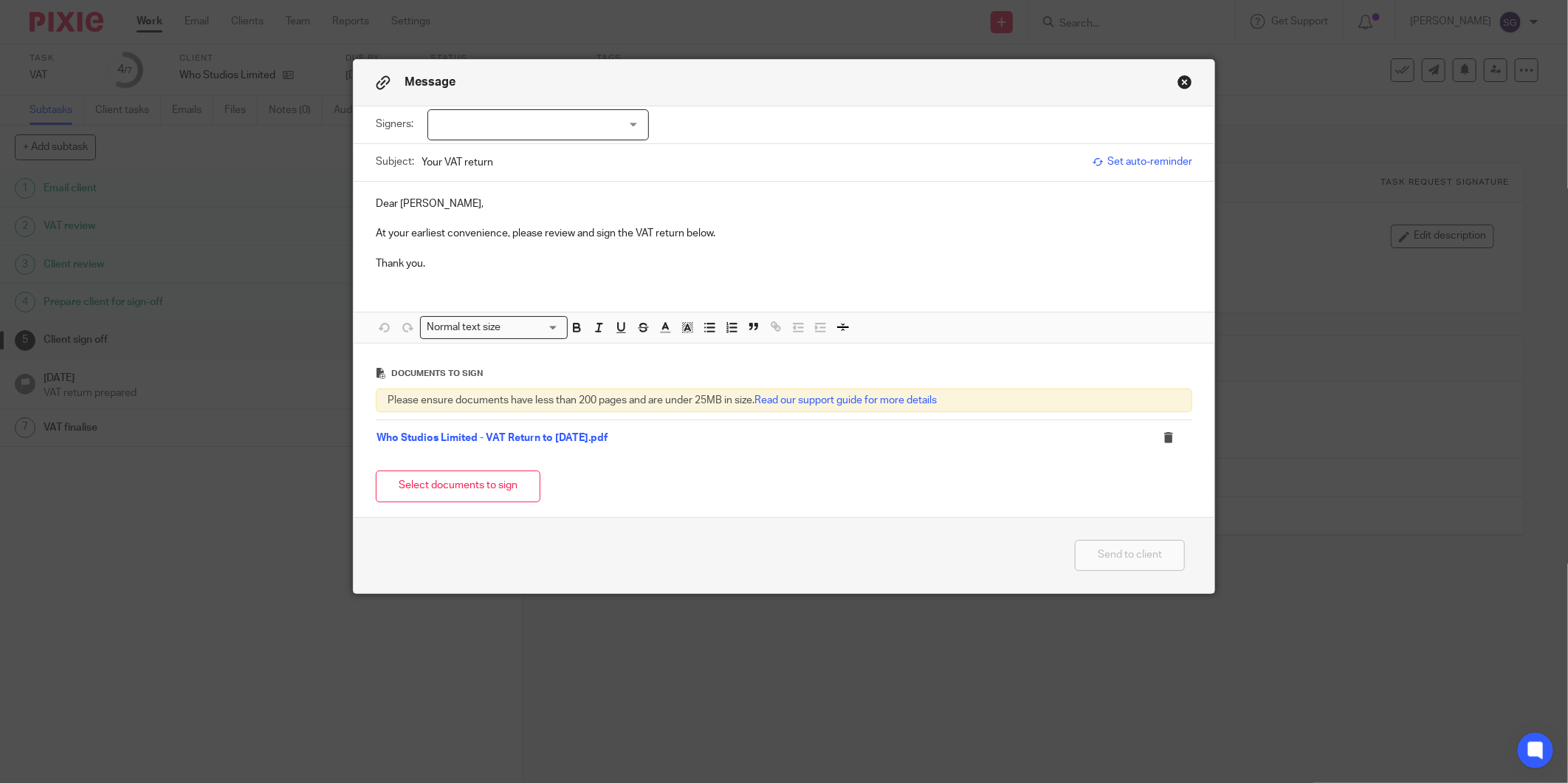
click at [482, 130] on div at bounding box center [538, 124] width 222 height 31
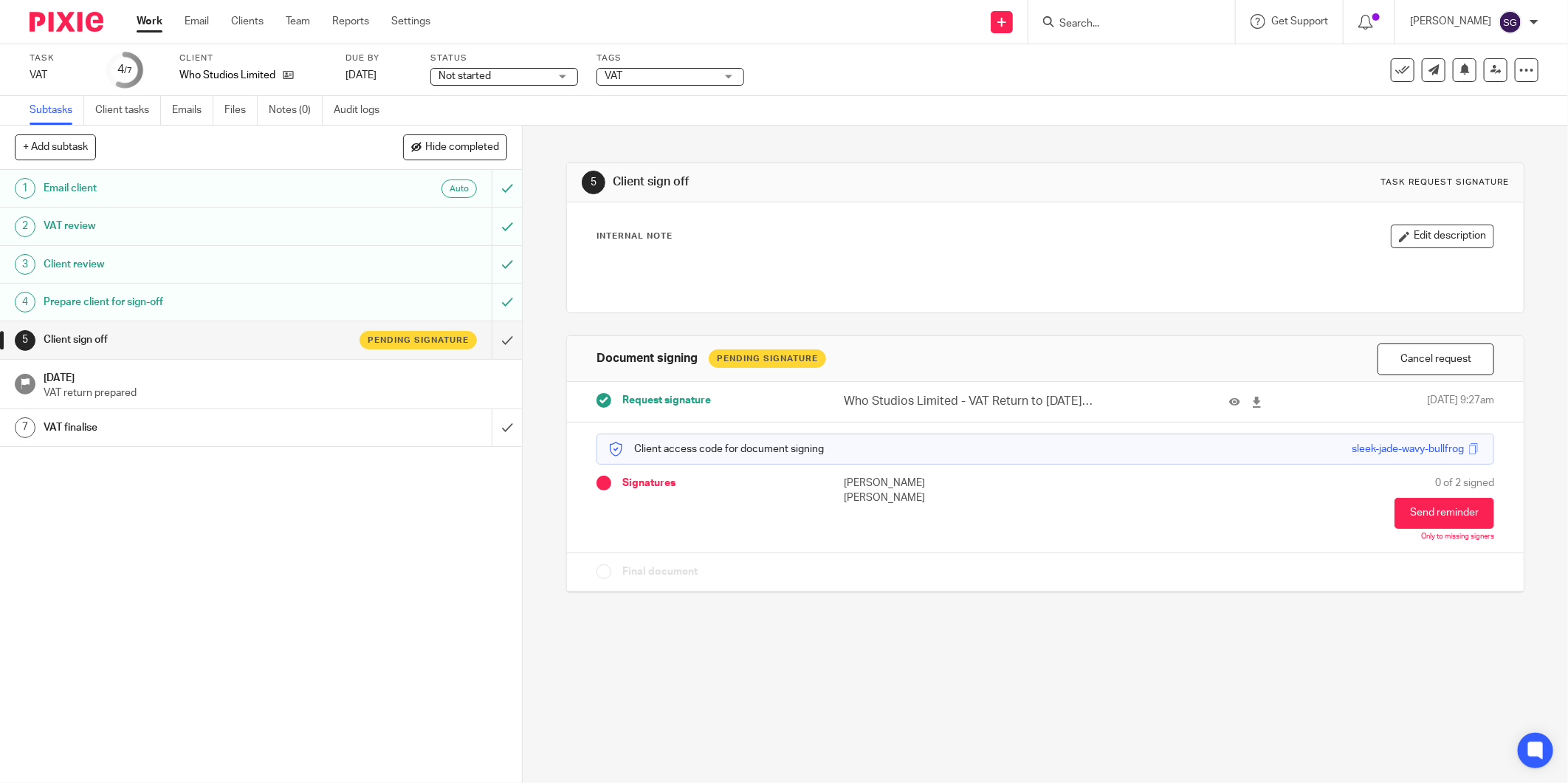
drag, startPoint x: 1364, startPoint y: 448, endPoint x: 1204, endPoint y: 550, distance: 189.7
click at [1196, 552] on div "Client access code for document signing sleek-jade-wavy-bullfrog Signatures Ala…" at bounding box center [1045, 487] width 956 height 130
click at [1467, 447] on span at bounding box center [1472, 449] width 11 height 11
click at [291, 75] on icon at bounding box center [288, 74] width 11 height 11
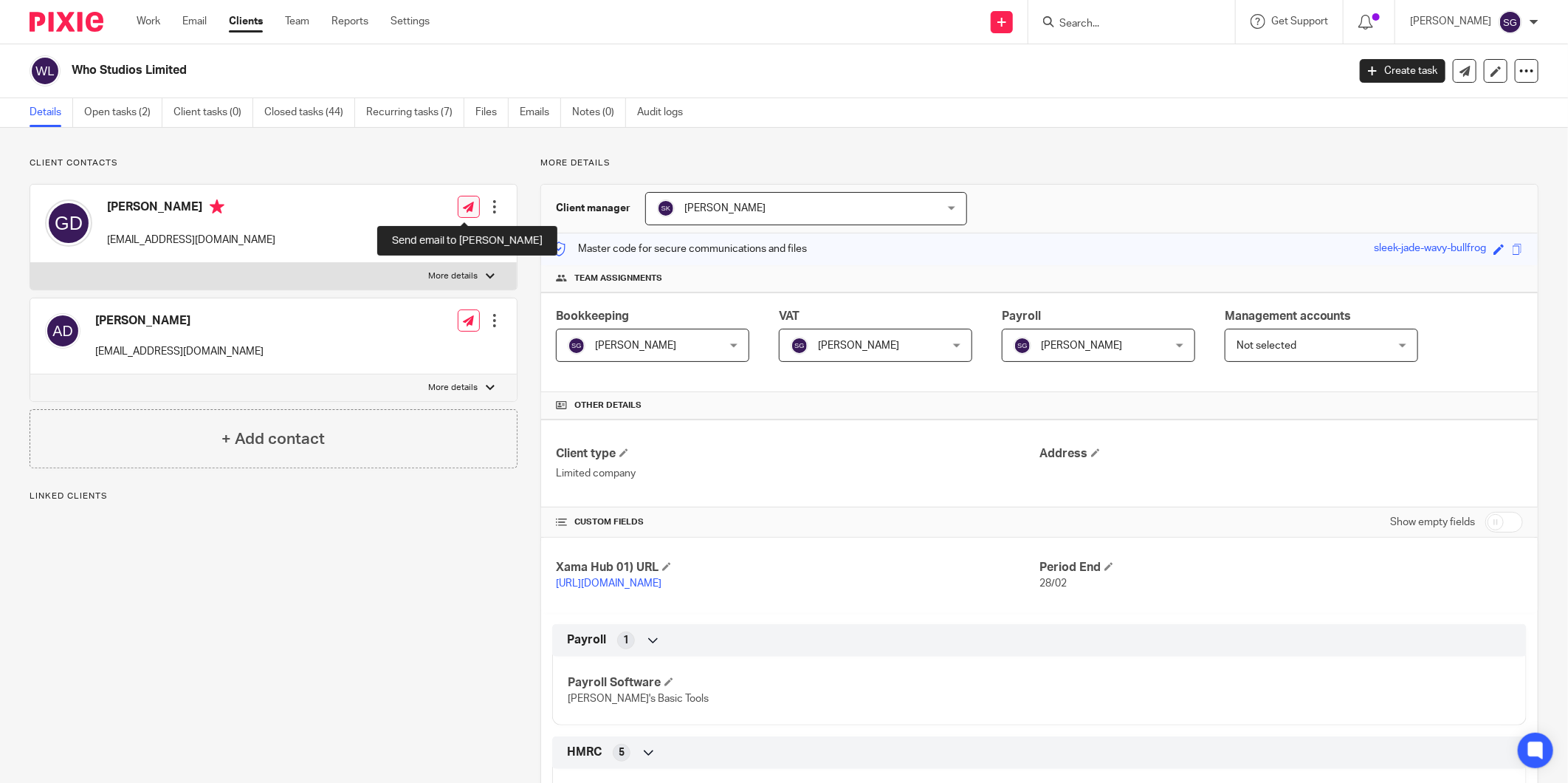
click at [457, 203] on link at bounding box center [468, 207] width 22 height 22
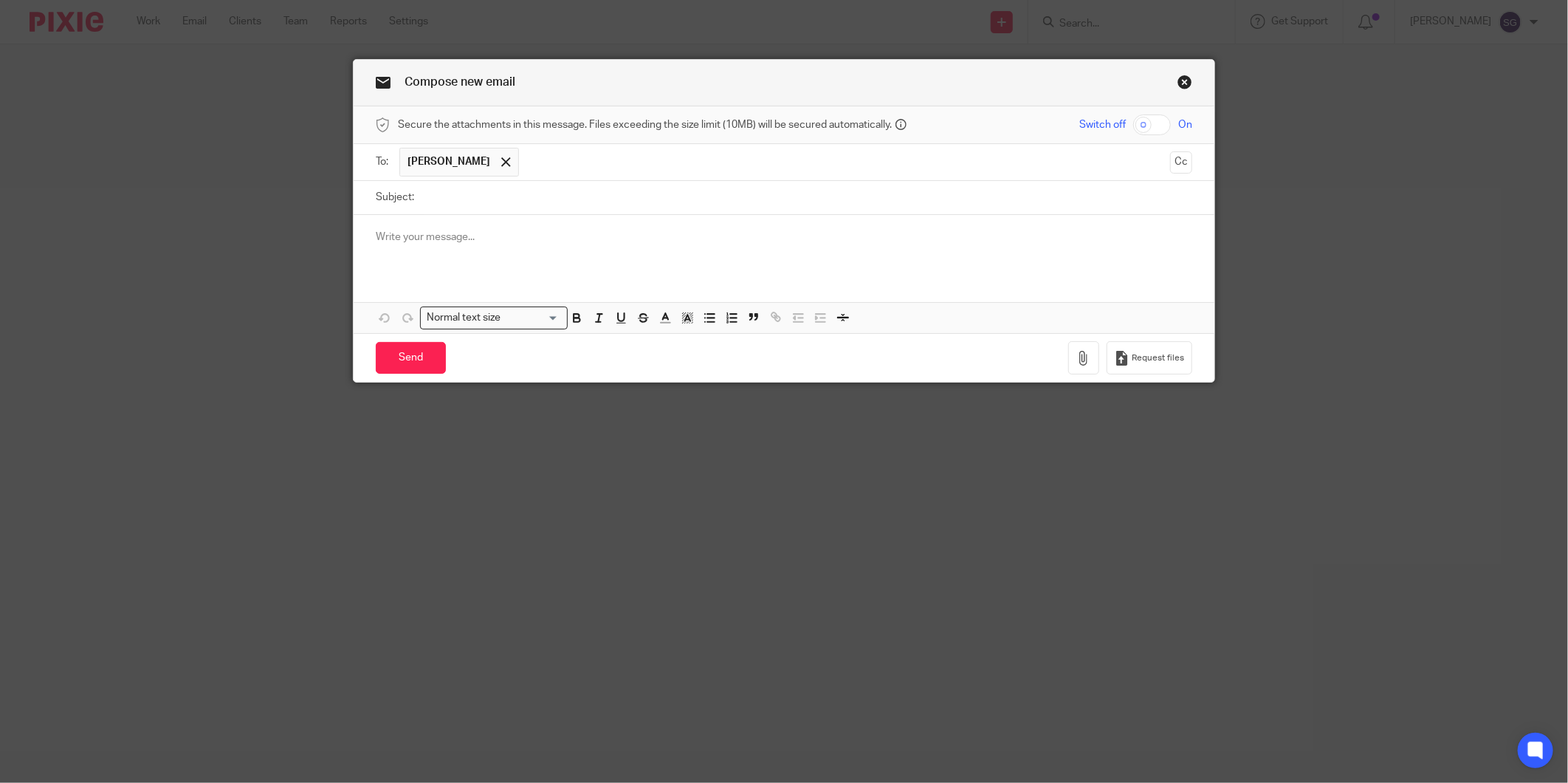
click at [569, 153] on input "text" at bounding box center [845, 162] width 637 height 28
click at [495, 200] on input "Subject:" at bounding box center [806, 197] width 770 height 33
type input "Code for accessing VAT Return"
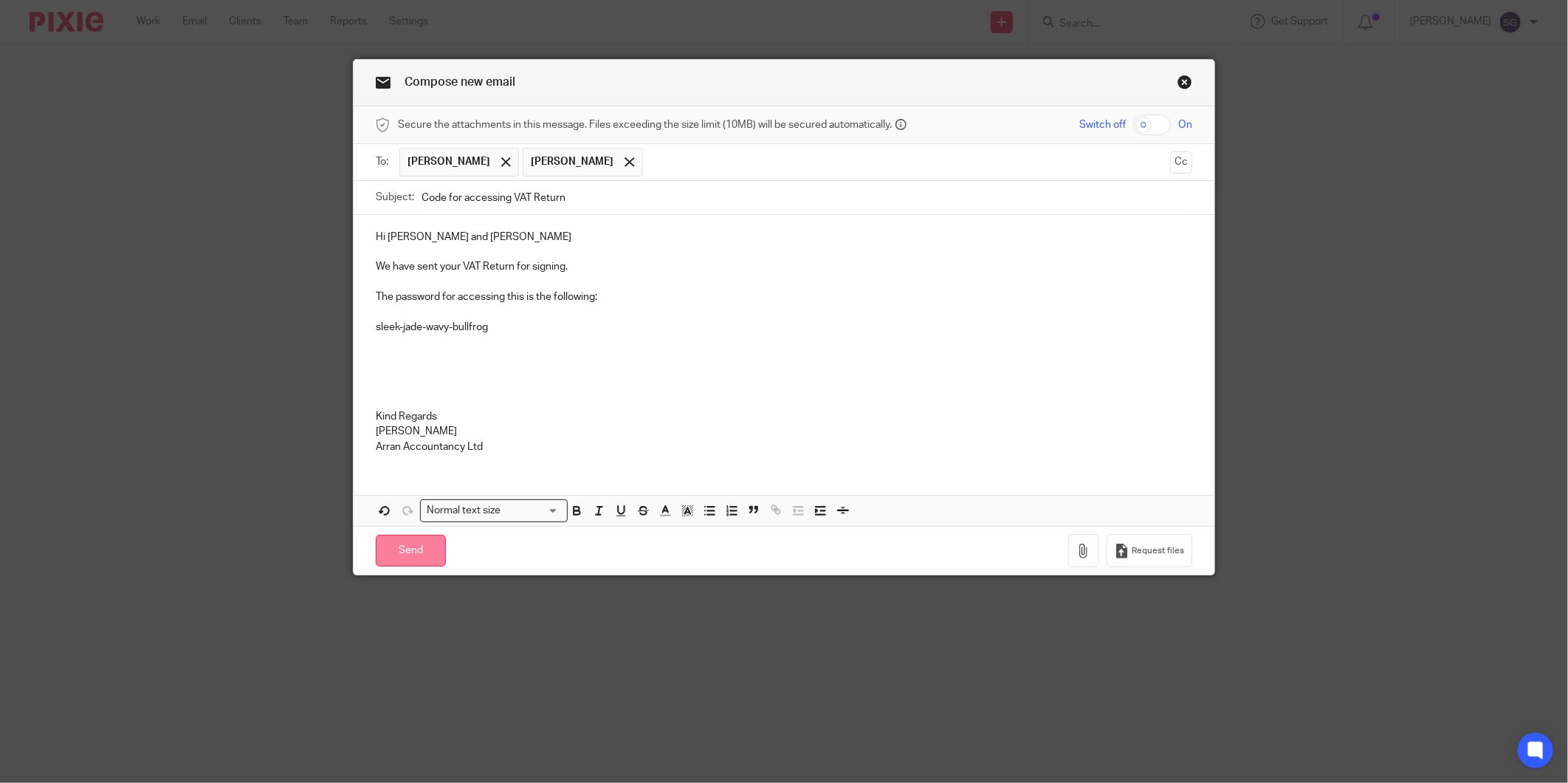
click at [400, 550] on input "Send" at bounding box center [410, 551] width 70 height 32
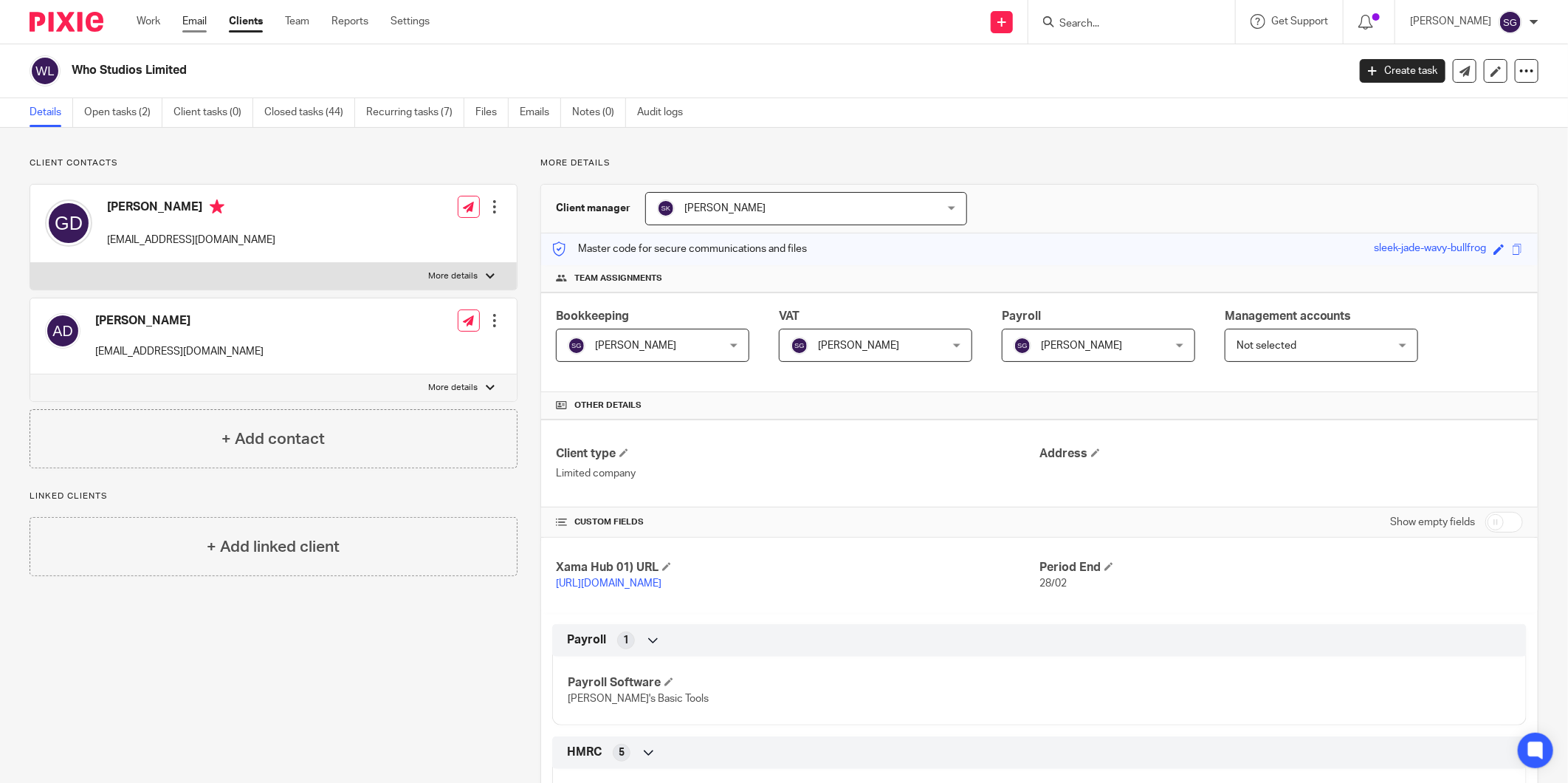
click at [193, 24] on link "Email" at bounding box center [194, 21] width 24 height 15
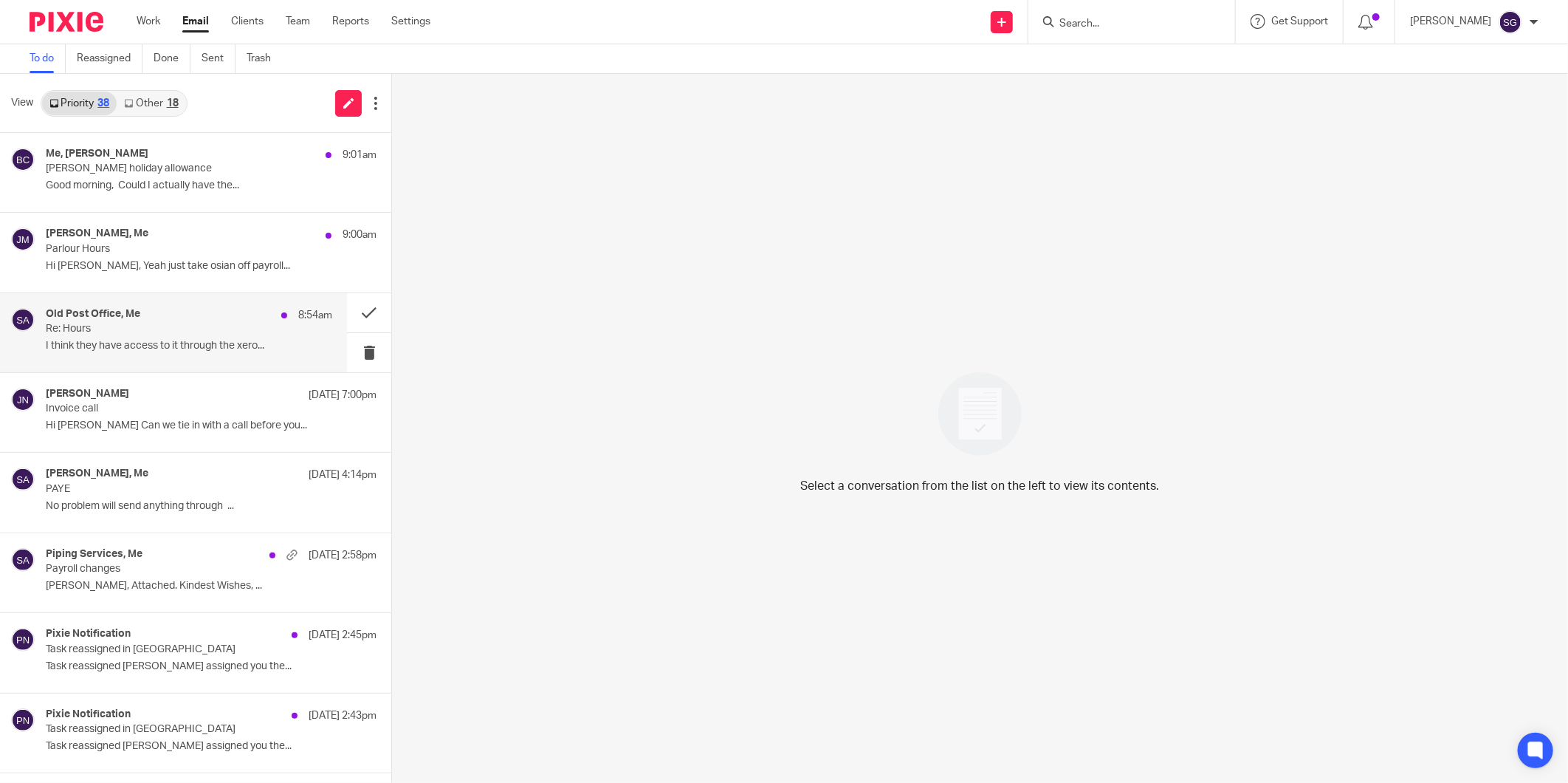
click at [74, 340] on p "I think they have access to it through the xero..." at bounding box center [189, 346] width 286 height 12
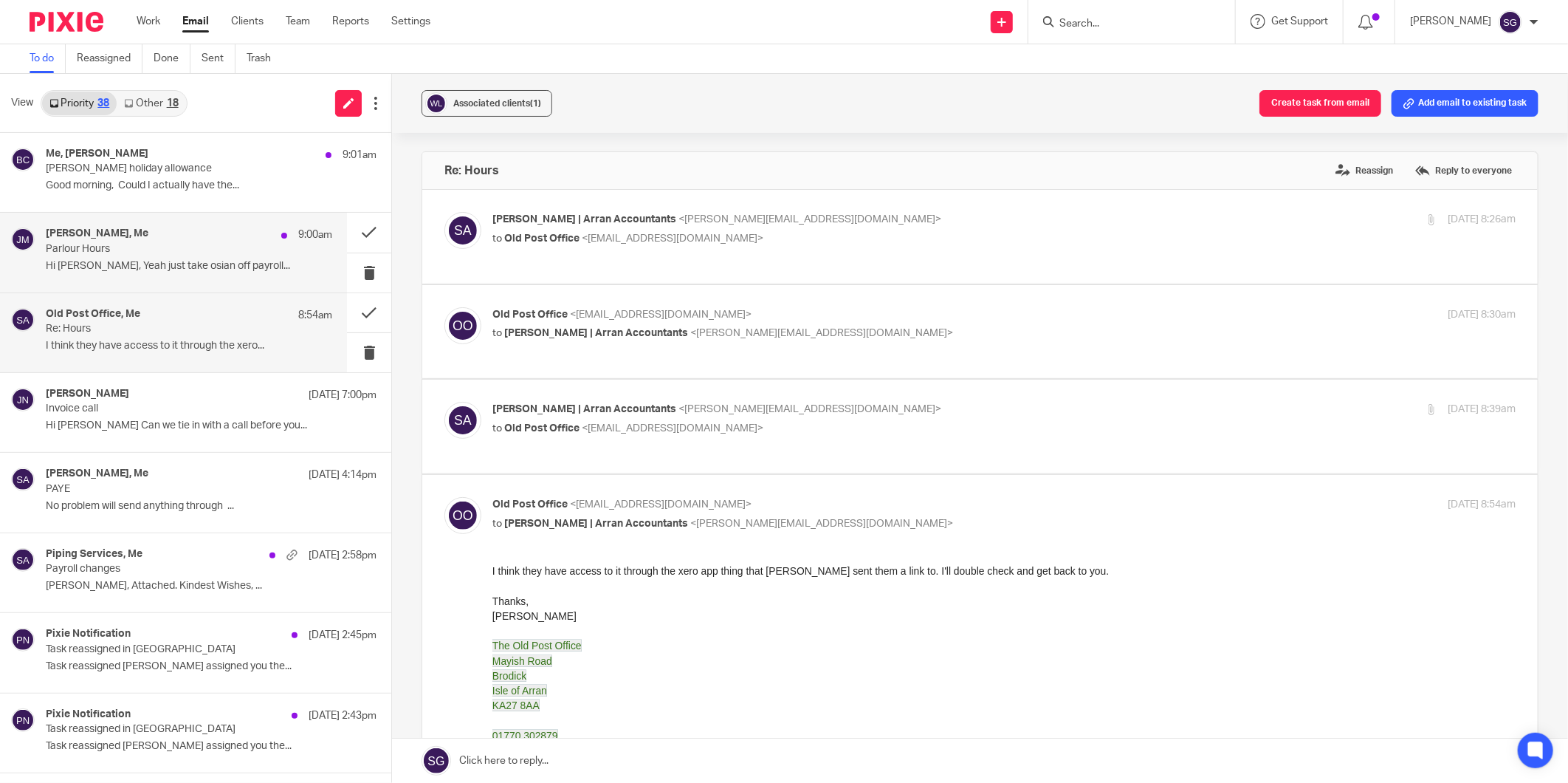
click at [163, 260] on p "Hi [PERSON_NAME], Yeah just take osian off payroll..." at bounding box center [189, 266] width 286 height 12
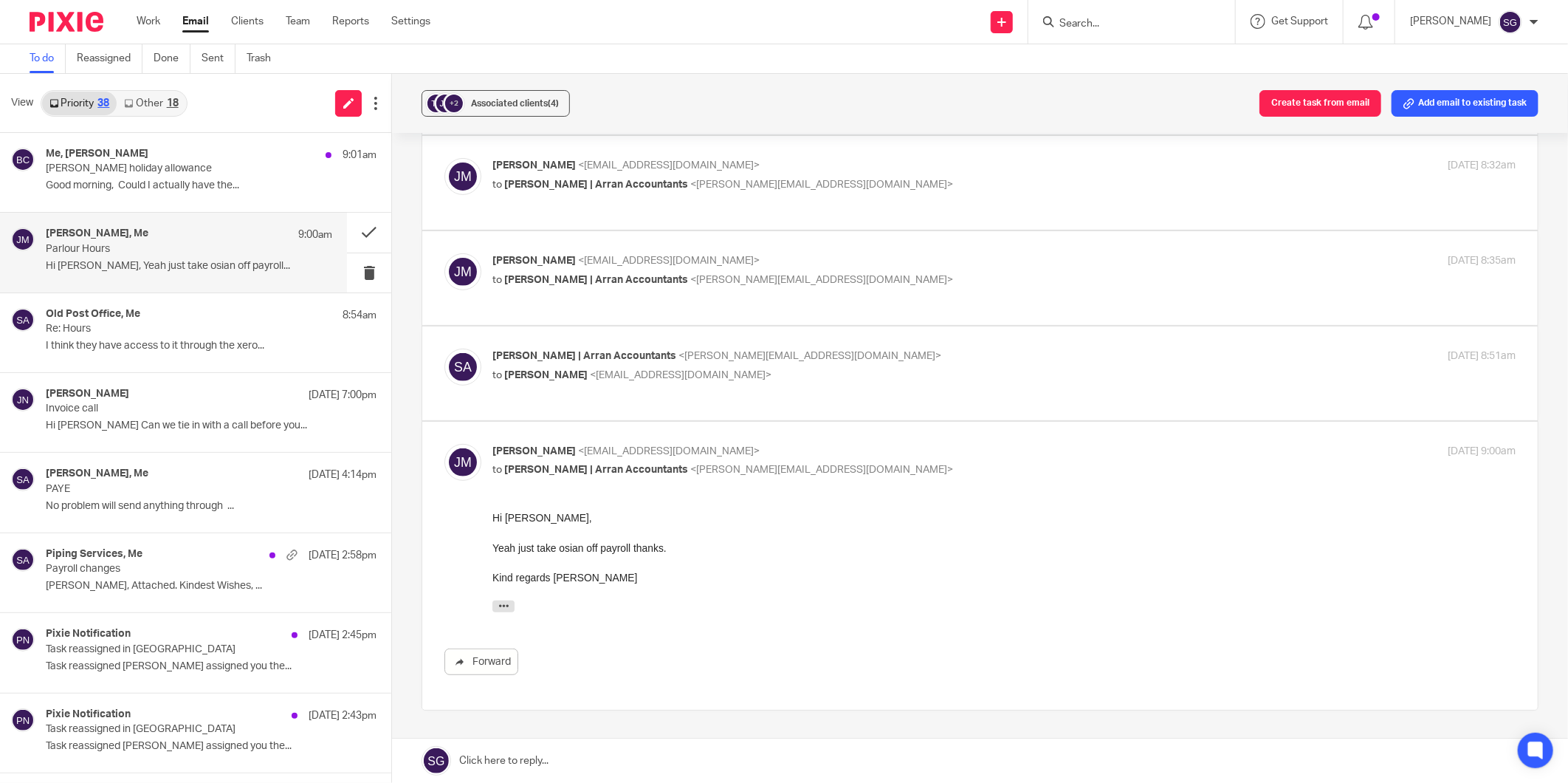
scroll to position [364, 0]
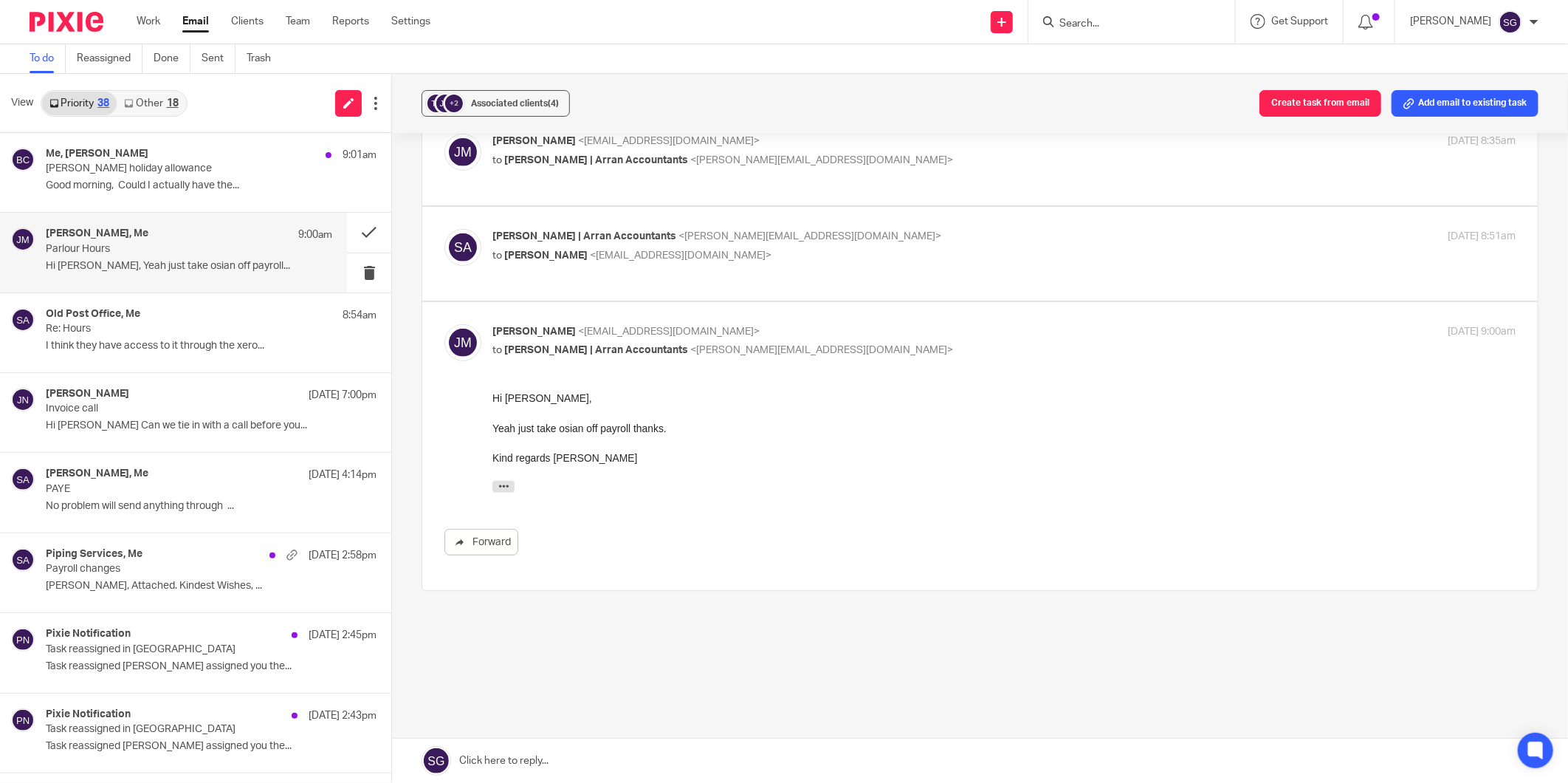
drag, startPoint x: 607, startPoint y: 756, endPoint x: 608, endPoint y: 735, distance: 21.0
click at [607, 756] on link at bounding box center [979, 761] width 1176 height 44
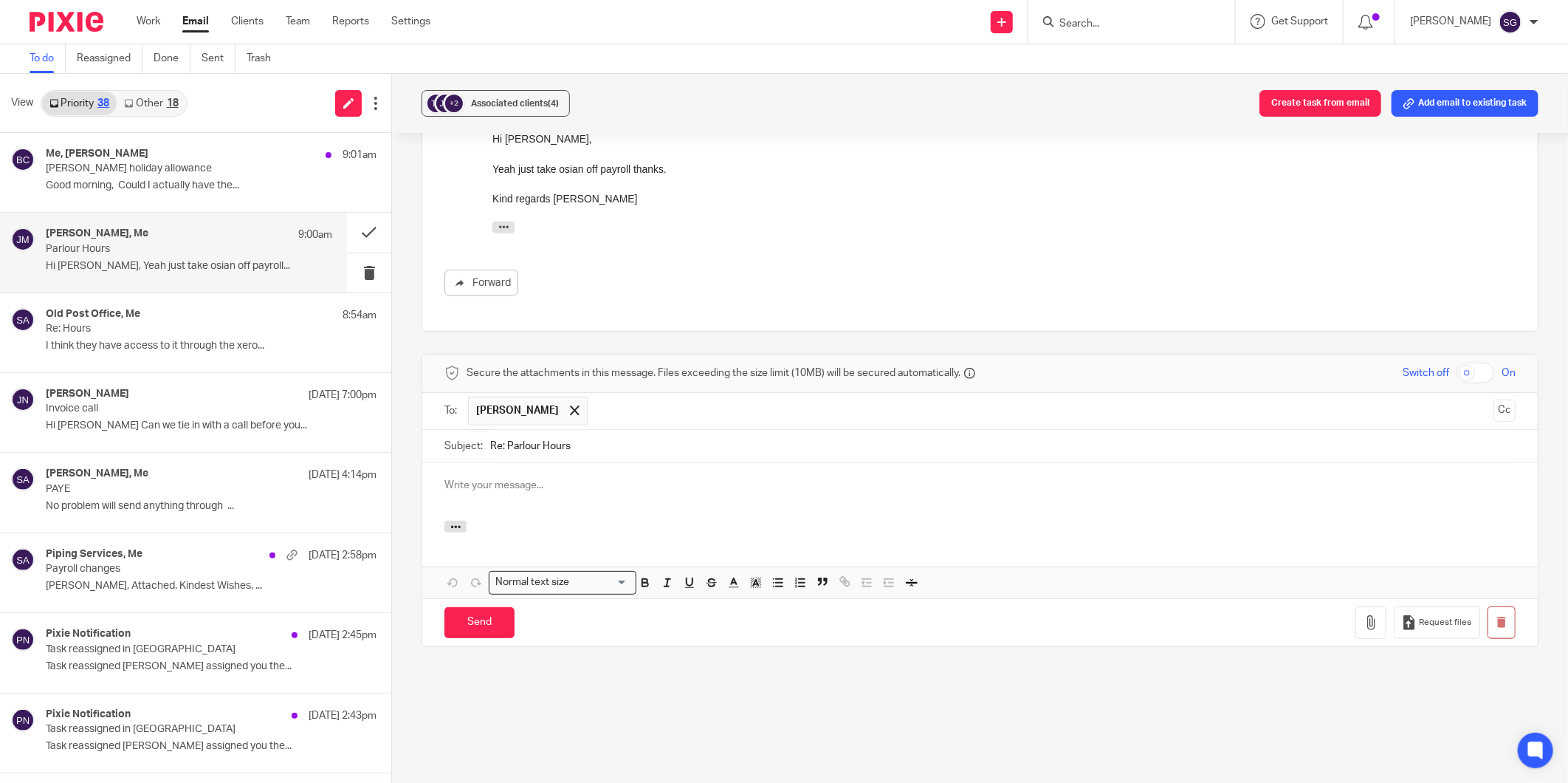
scroll to position [0, 0]
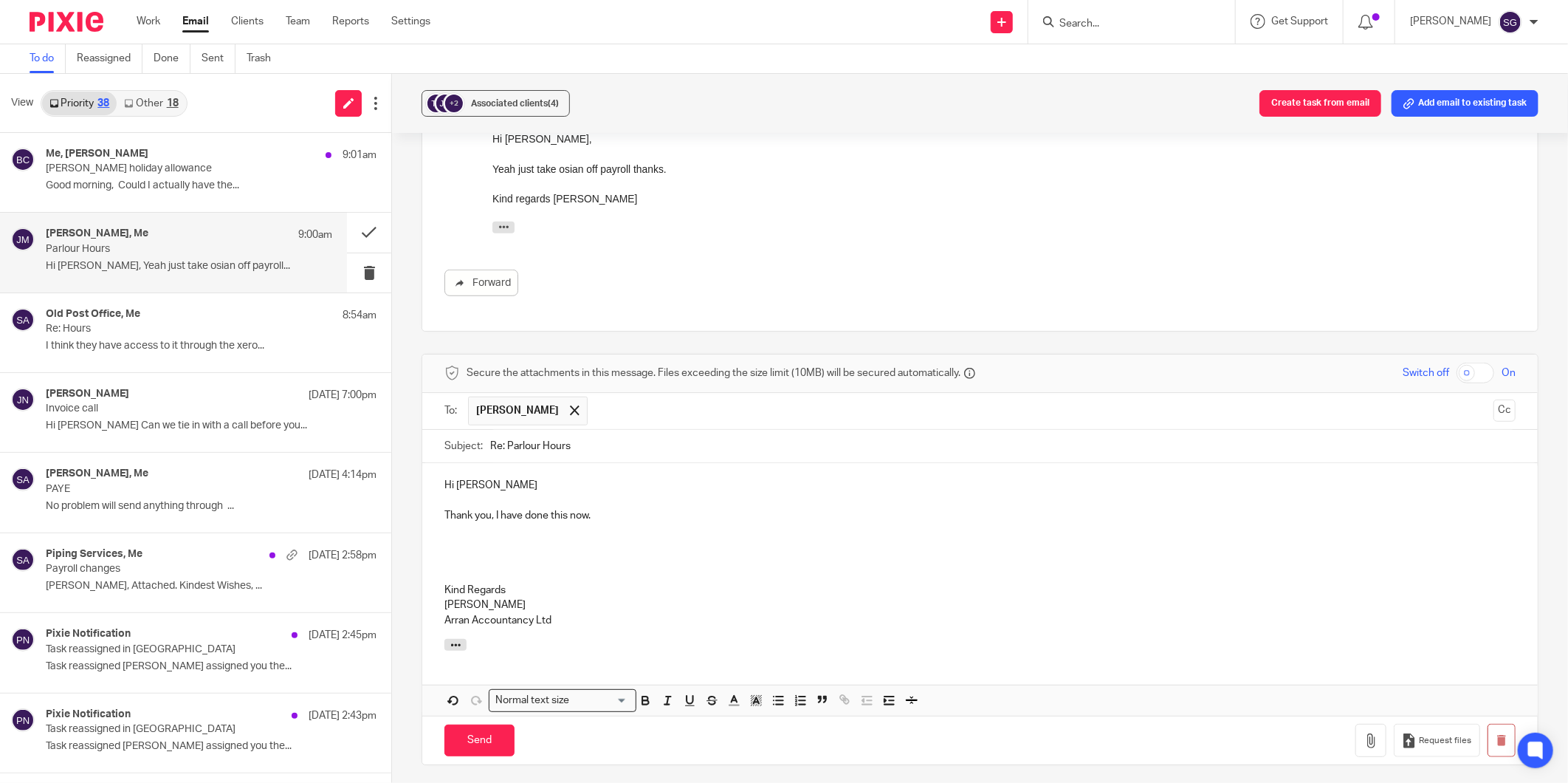
click at [606, 513] on p "Thank you, I have done this now." at bounding box center [979, 515] width 1071 height 15
click at [514, 586] on p "Kind Regards" at bounding box center [979, 590] width 1071 height 15
click at [527, 601] on p "[PERSON_NAME]" at bounding box center [979, 605] width 1071 height 15
click at [567, 622] on p "Arran Accountancy Ltd" at bounding box center [979, 620] width 1071 height 15
click at [602, 519] on p "Thank you, I have done this now." at bounding box center [979, 515] width 1071 height 15
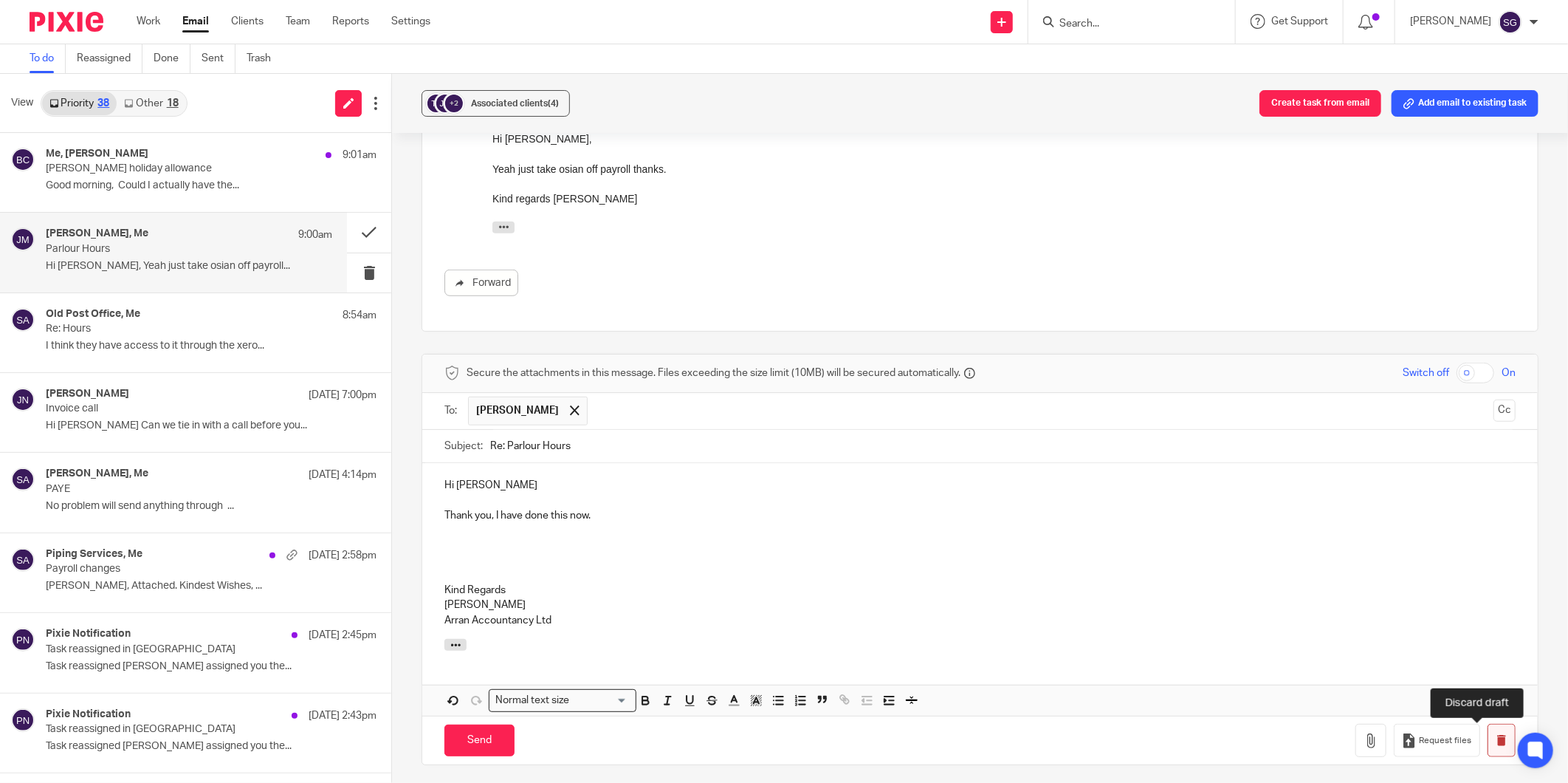
click at [1495, 742] on icon "button" at bounding box center [1501, 740] width 11 height 11
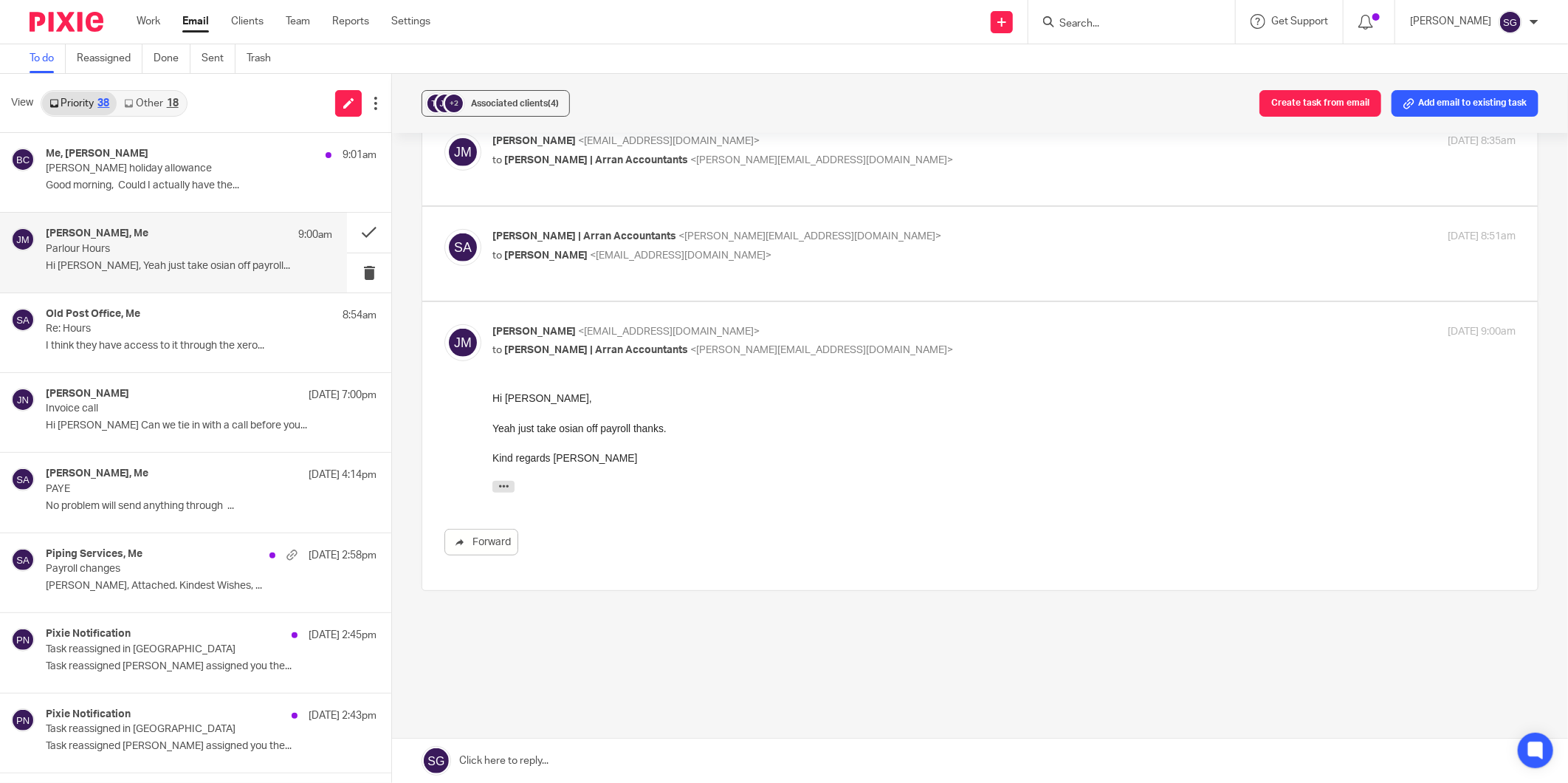
scroll to position [364, 0]
click at [138, 572] on p "Payroll changes" at bounding box center [160, 569] width 229 height 12
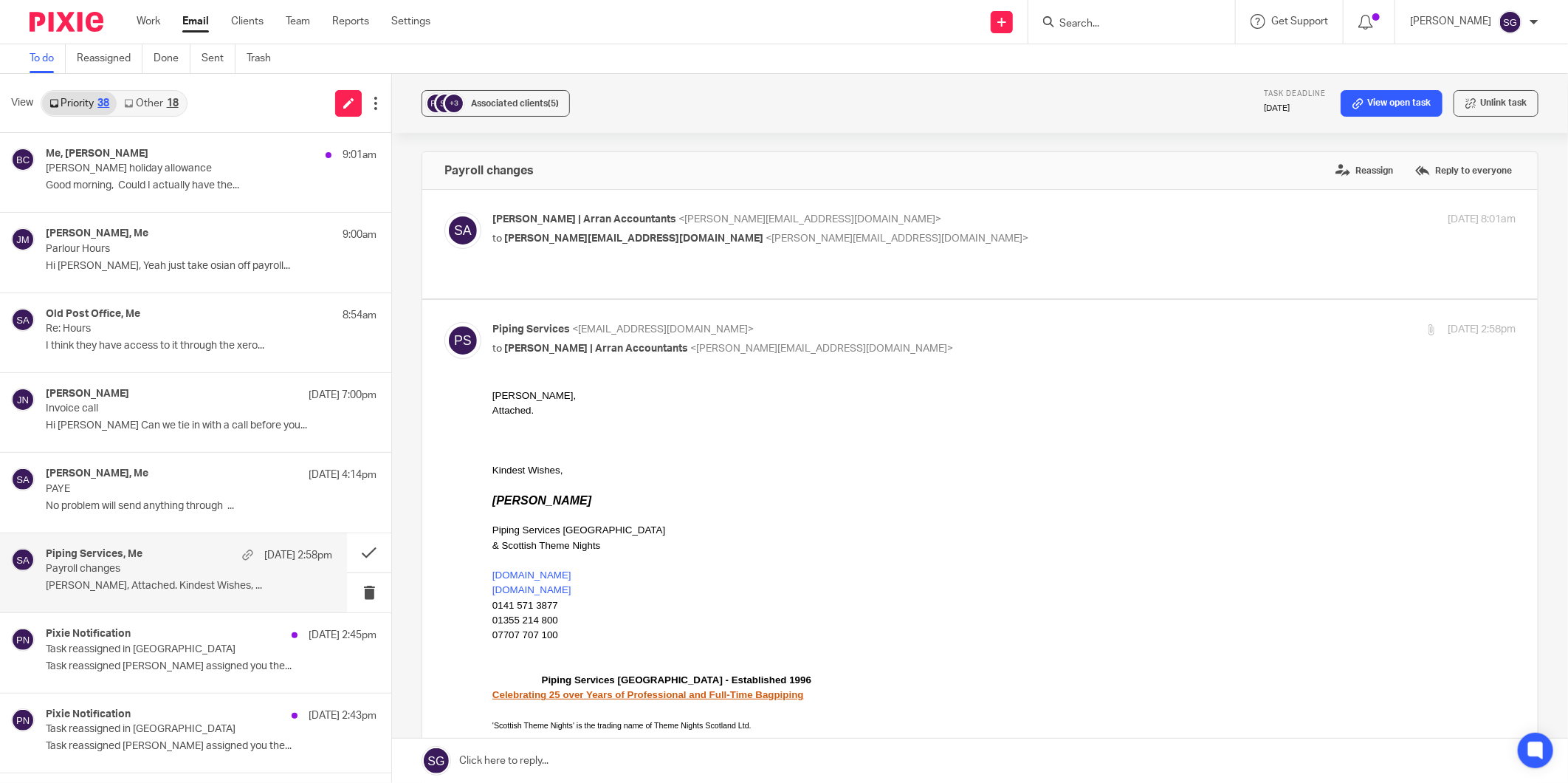
scroll to position [0, 0]
